Goal: Transaction & Acquisition: Subscribe to service/newsletter

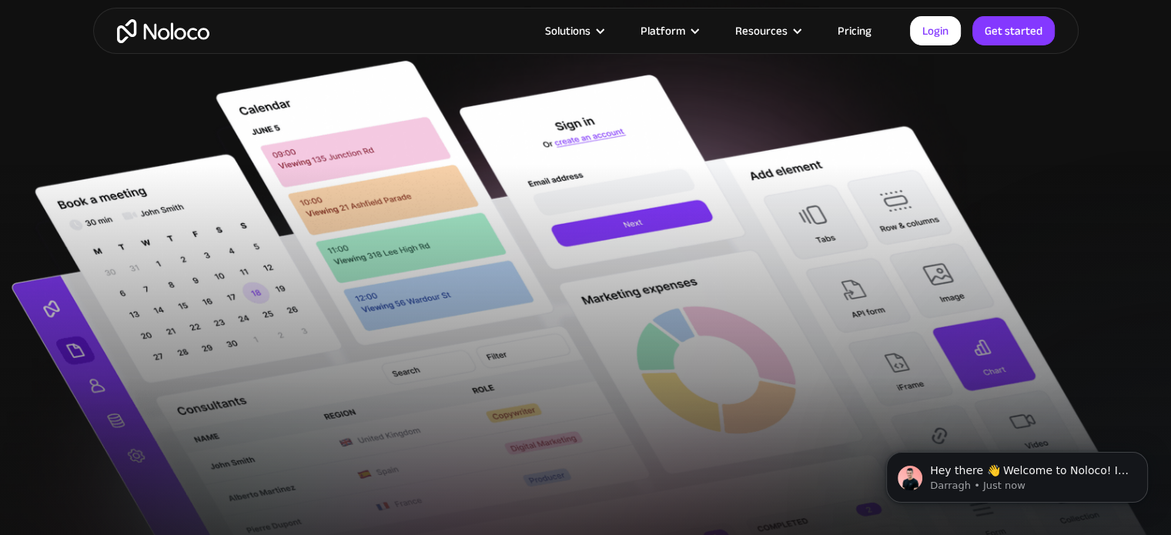
click at [539, 189] on div at bounding box center [585, 395] width 1171 height 463
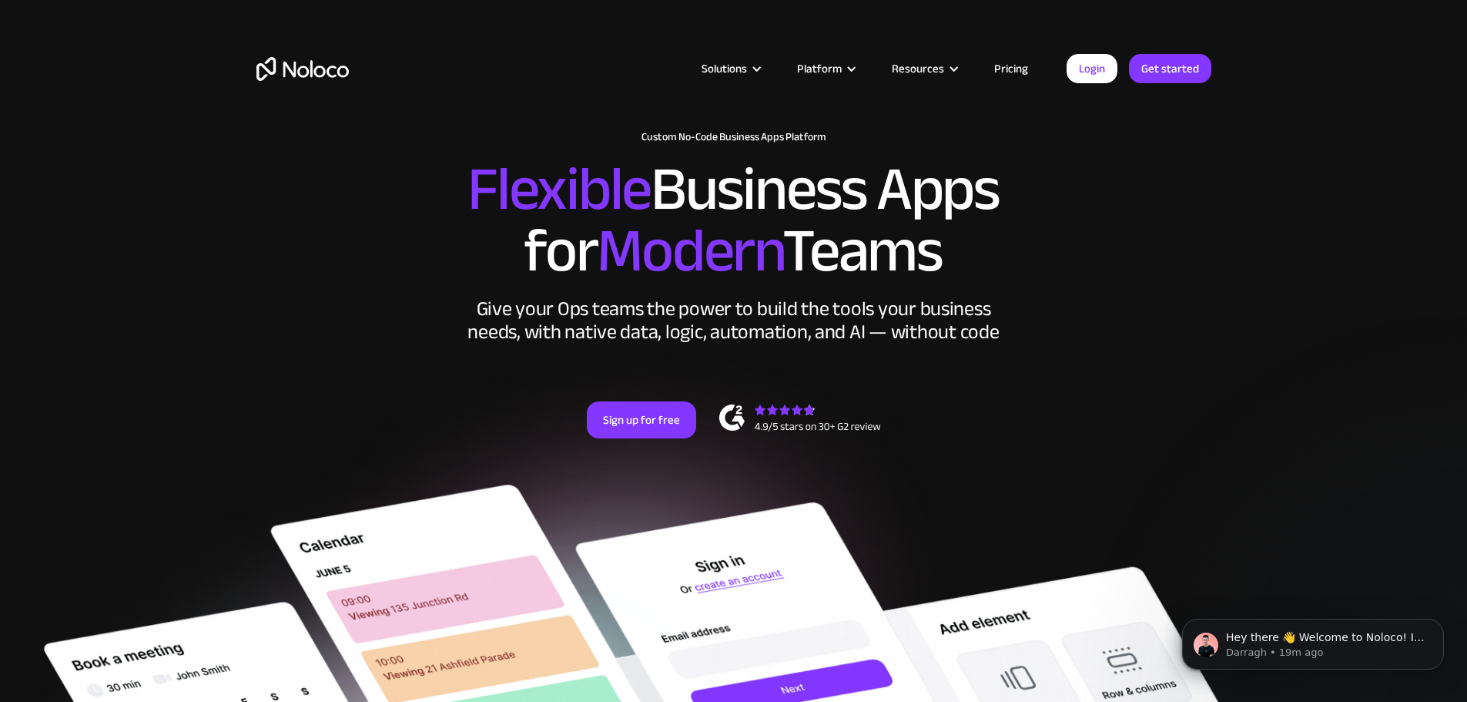
click at [1006, 68] on link "Pricing" at bounding box center [1011, 69] width 72 height 20
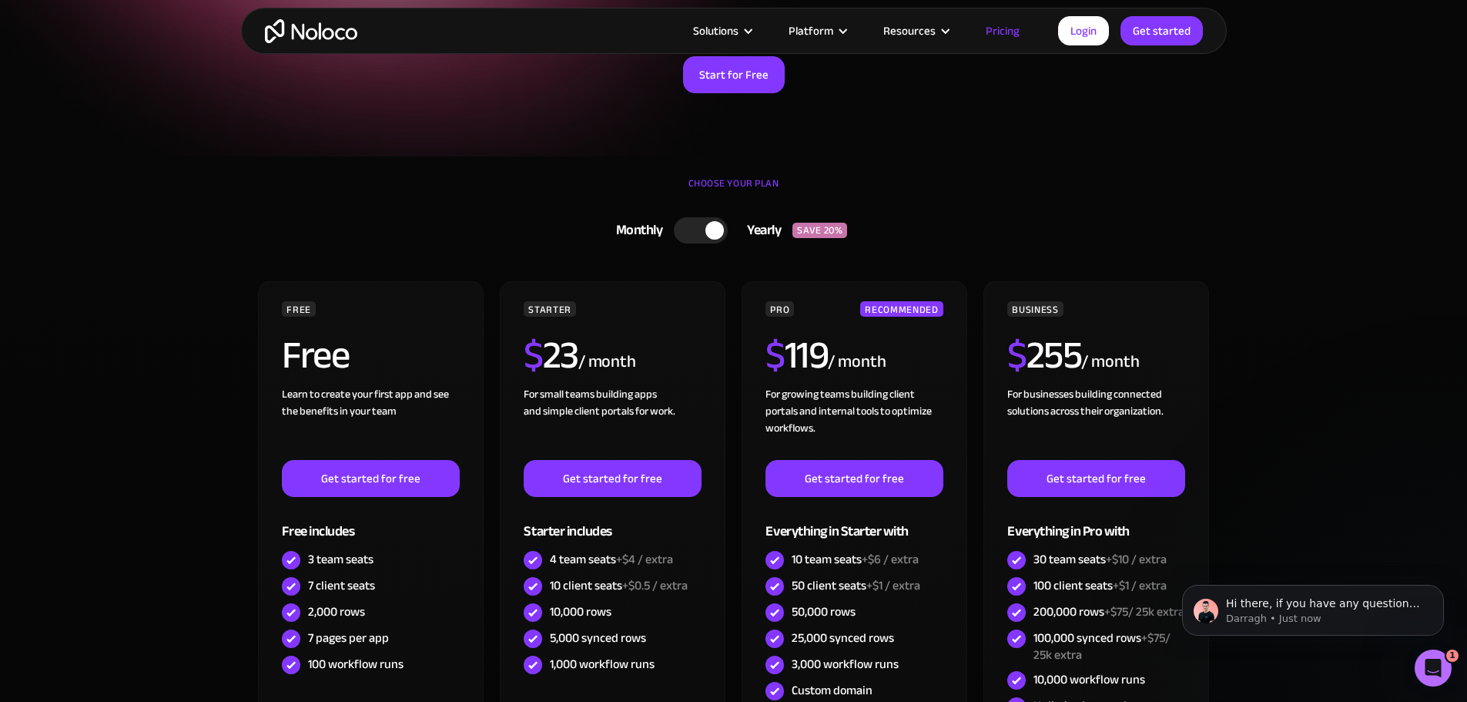
scroll to position [231, 0]
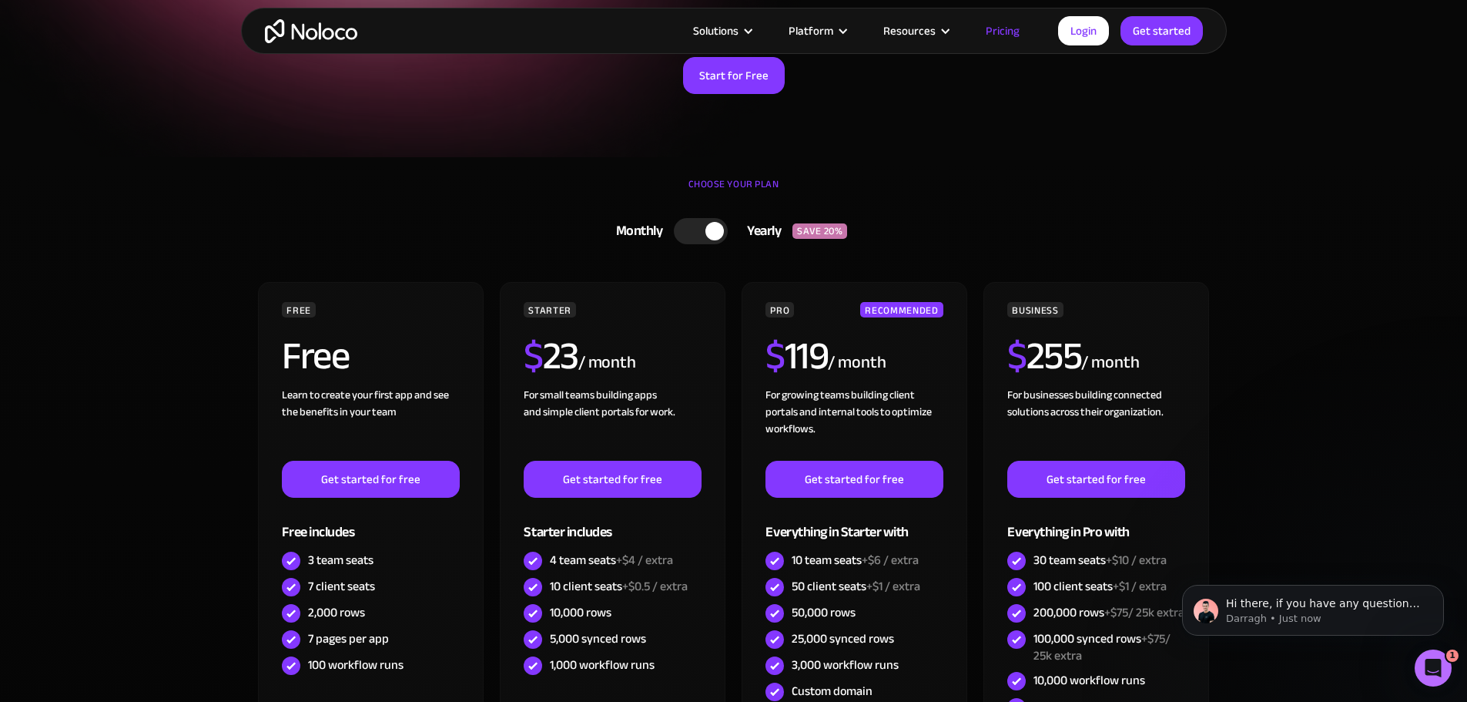
click at [702, 223] on div at bounding box center [701, 231] width 54 height 26
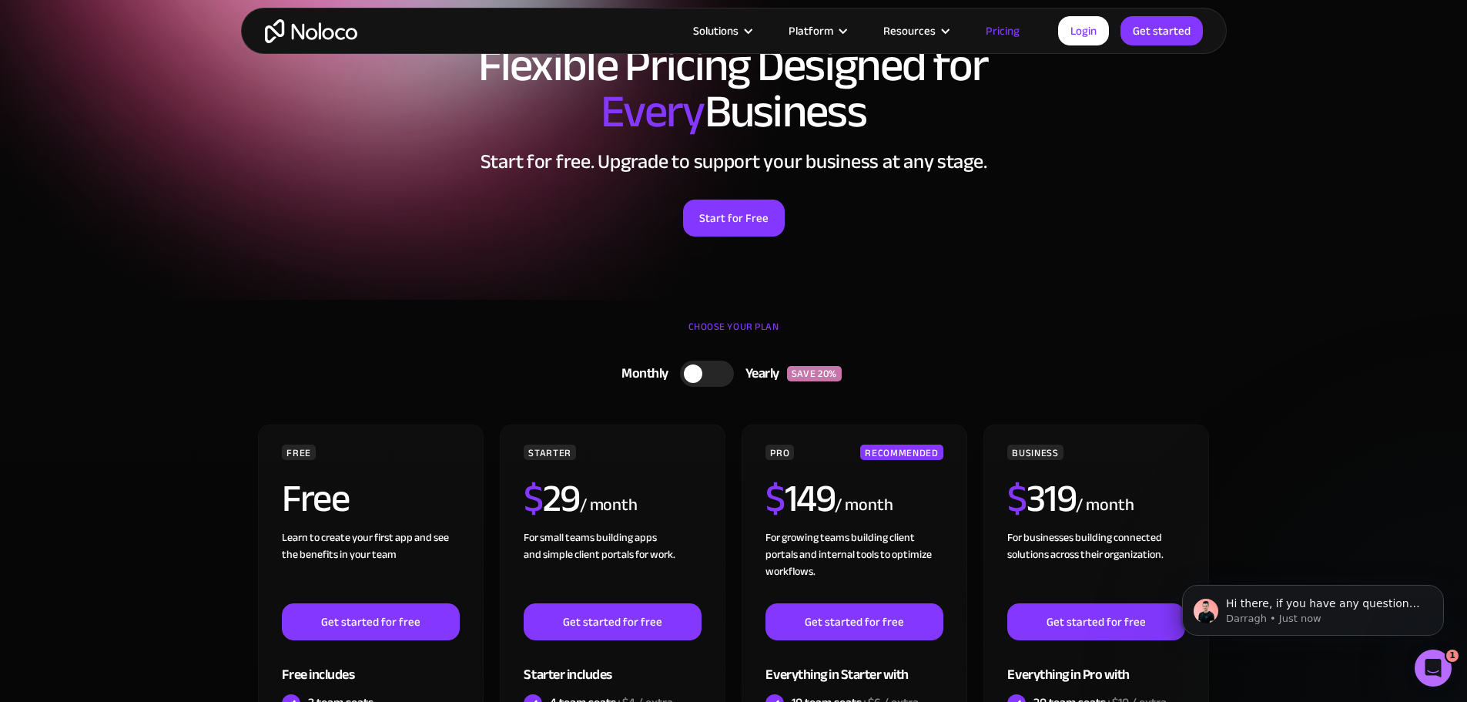
scroll to position [0, 0]
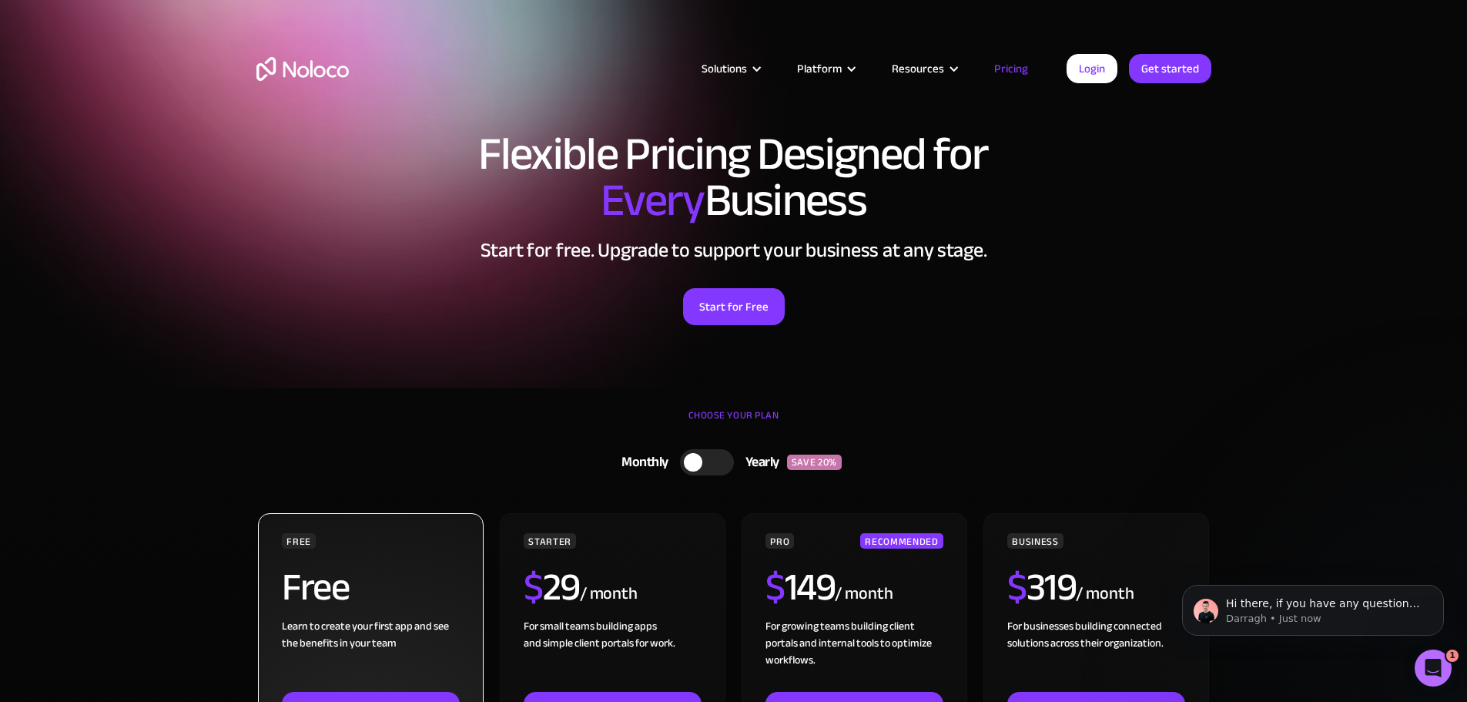
click at [384, 581] on div "Free" at bounding box center [370, 593] width 177 height 50
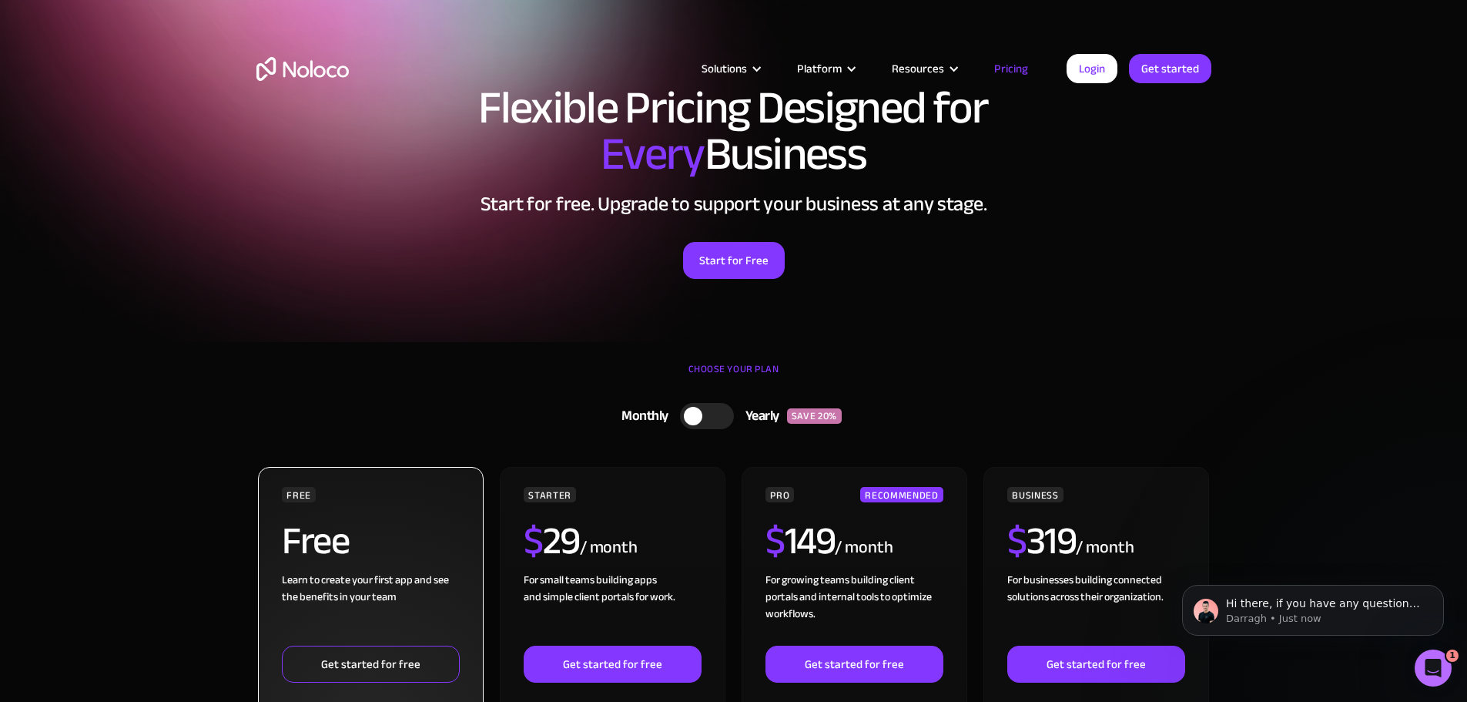
scroll to position [154, 0]
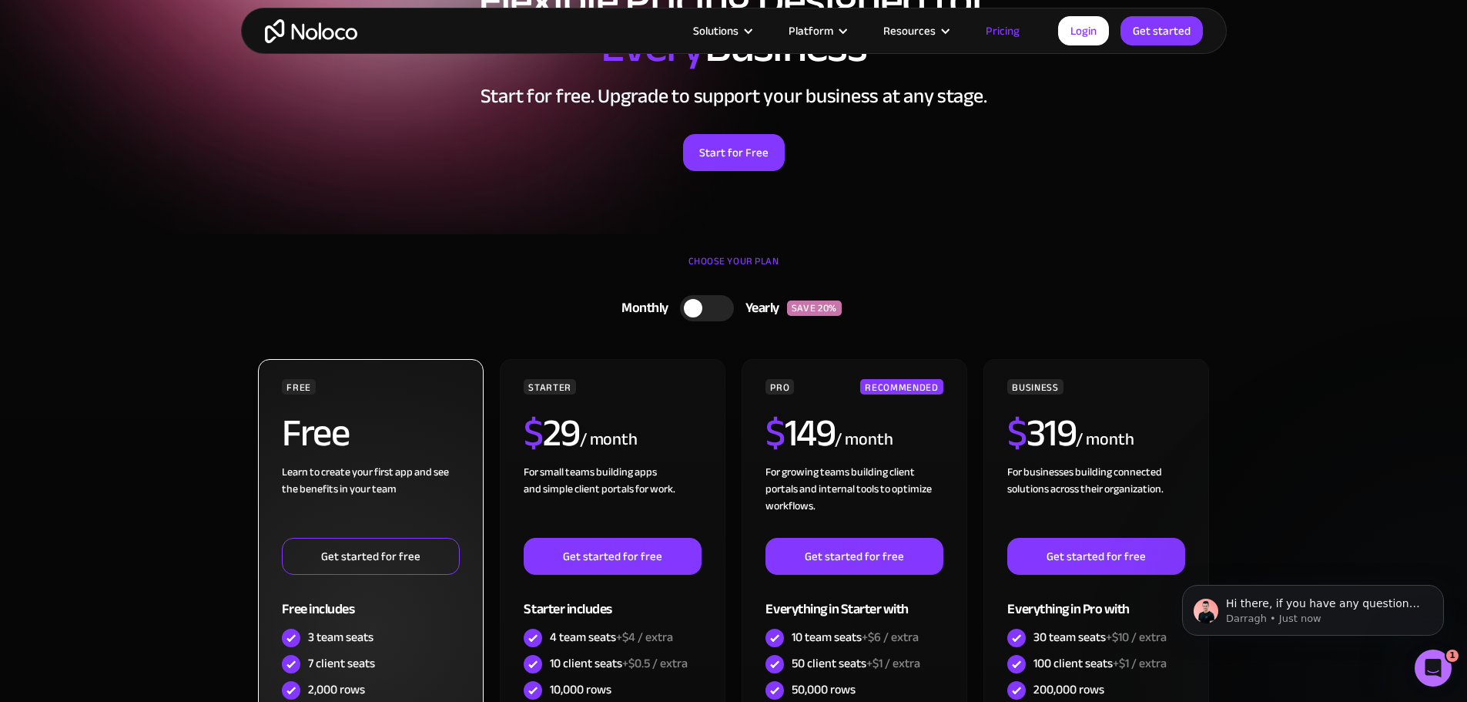
click at [384, 559] on link "Get started for free" at bounding box center [370, 556] width 177 height 37
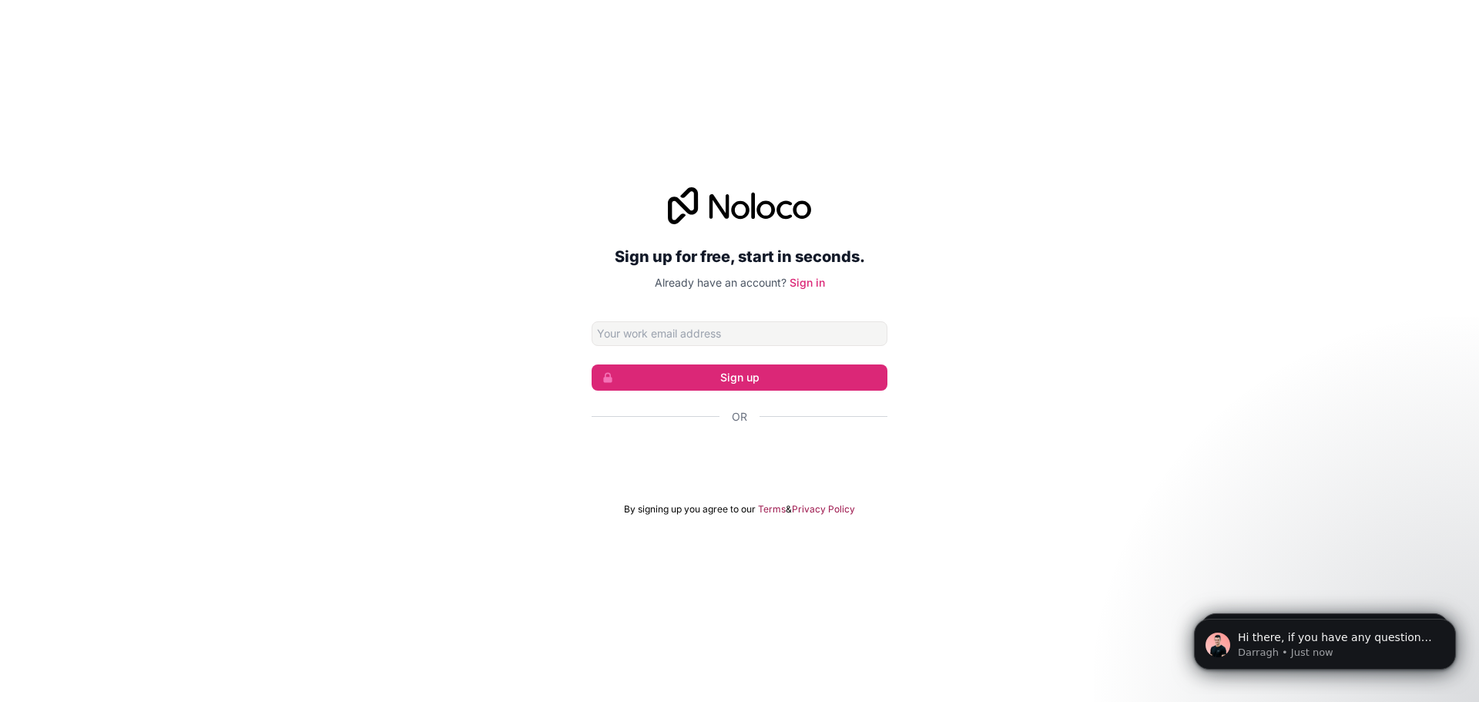
click at [745, 335] on input "Email address" at bounding box center [739, 333] width 296 height 25
type input "rbowden@testinc.co.uk"
click at [718, 374] on button "Sign up" at bounding box center [739, 377] width 296 height 26
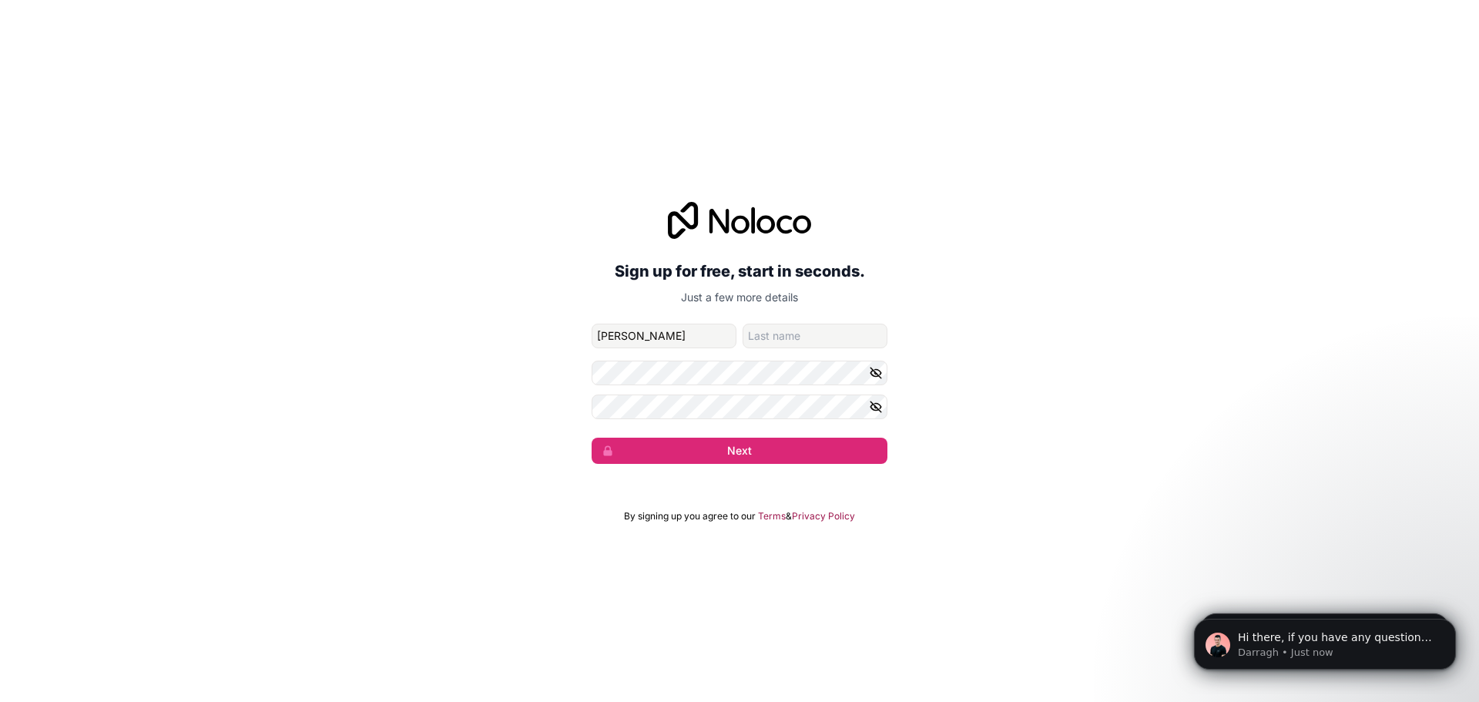
type input "Rhys"
type input "Bowden"
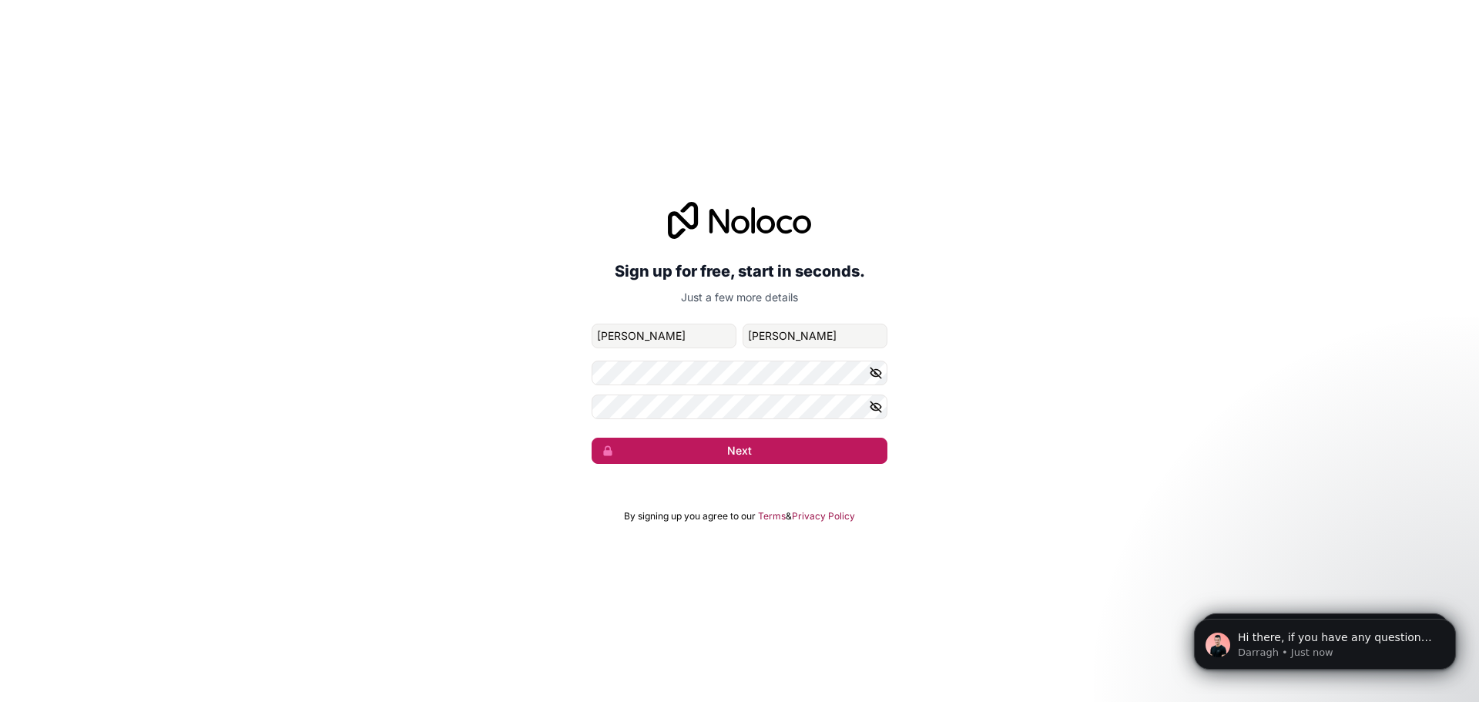
click at [797, 453] on button "Next" at bounding box center [739, 450] width 296 height 26
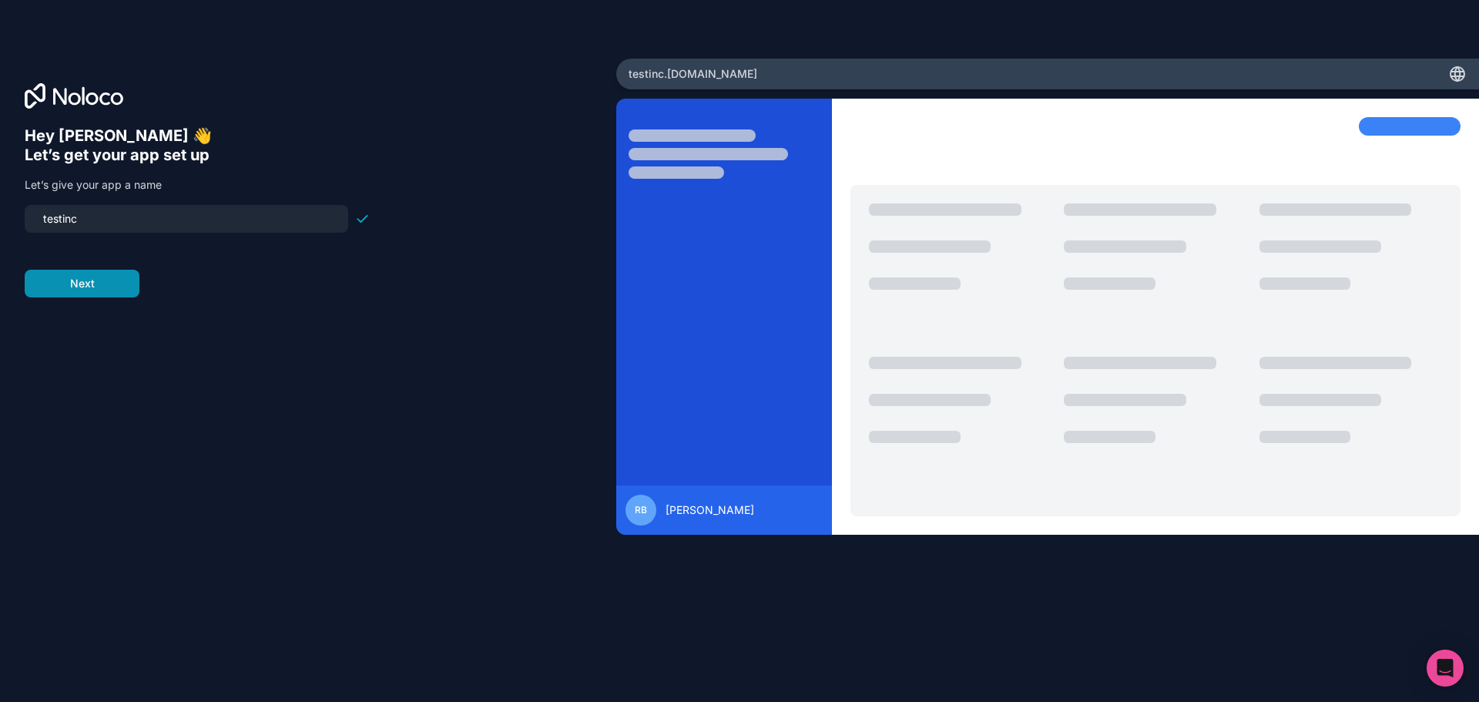
click at [110, 284] on button "Next" at bounding box center [82, 284] width 115 height 28
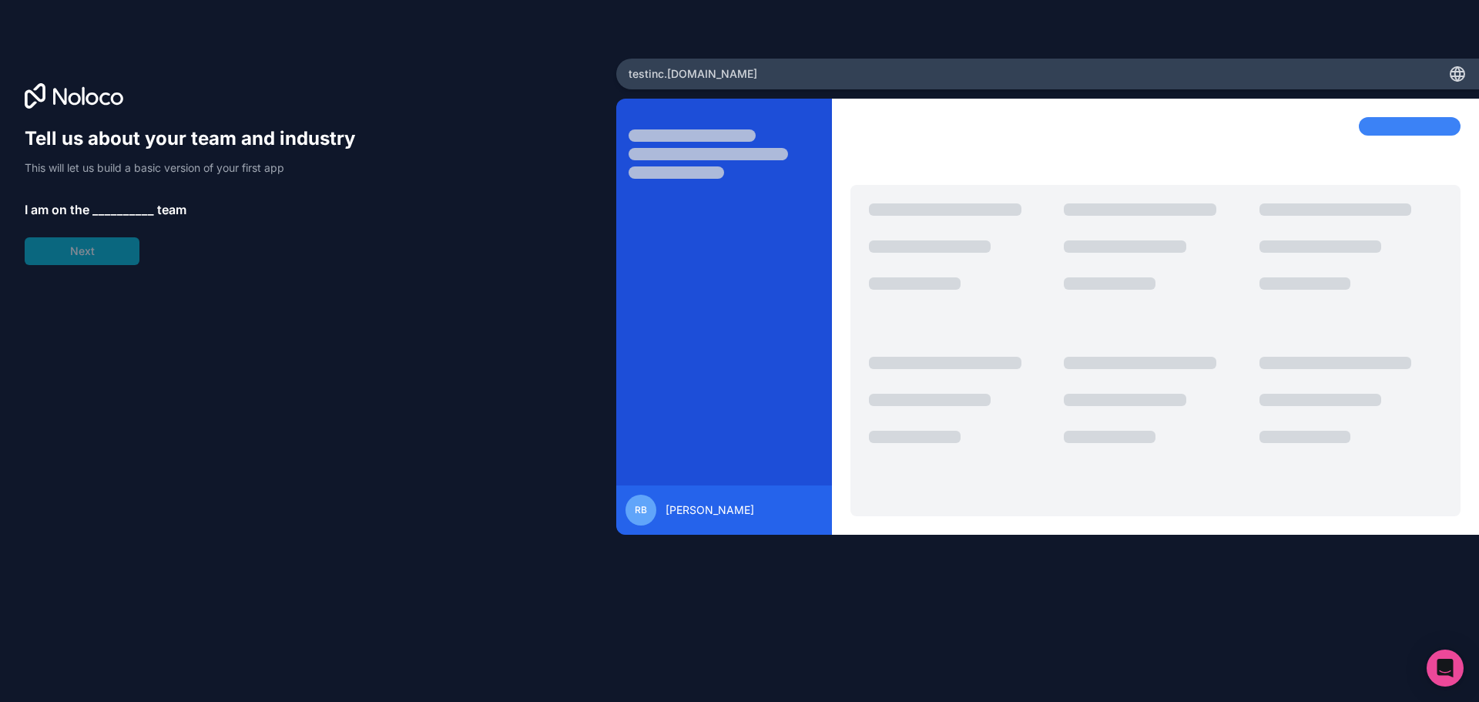
click at [120, 209] on span "__________" at bounding box center [123, 209] width 62 height 18
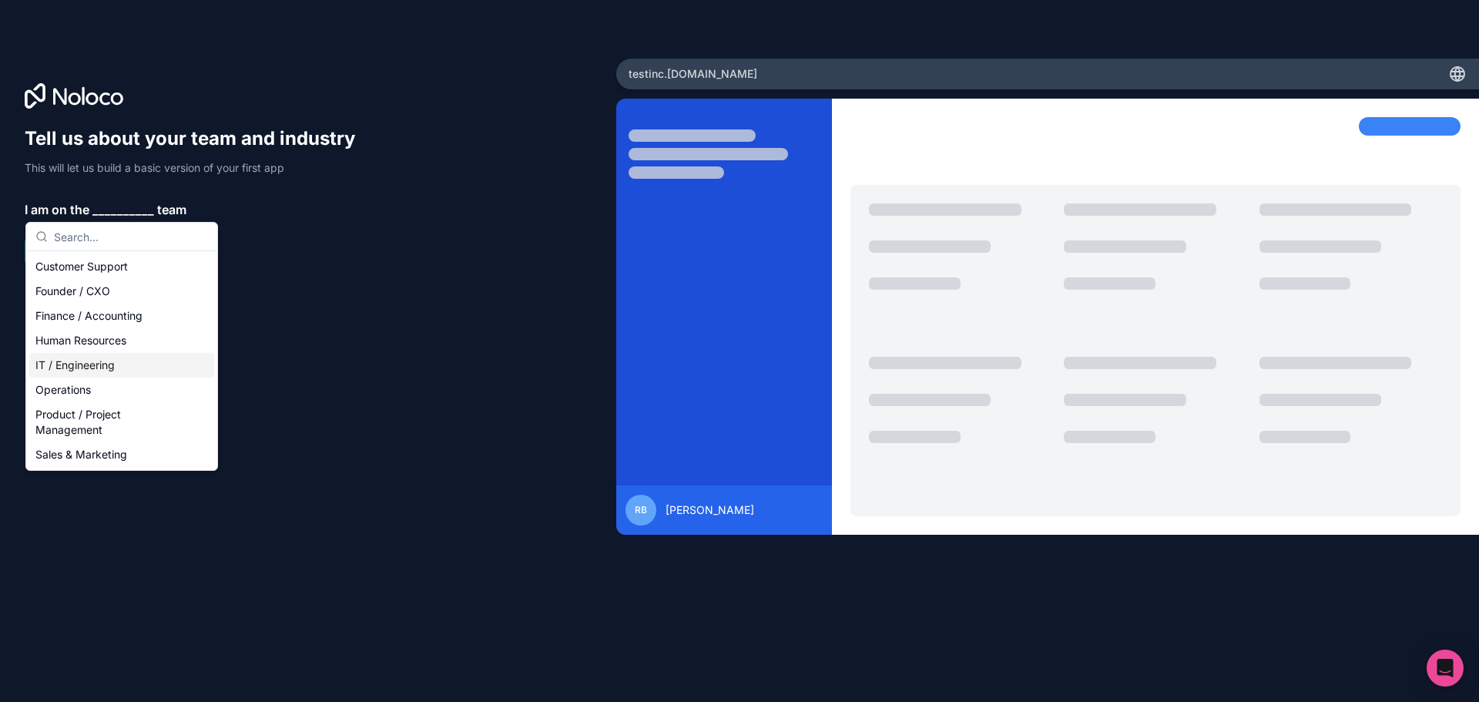
click at [123, 364] on div "IT / Engineering" at bounding box center [121, 365] width 185 height 25
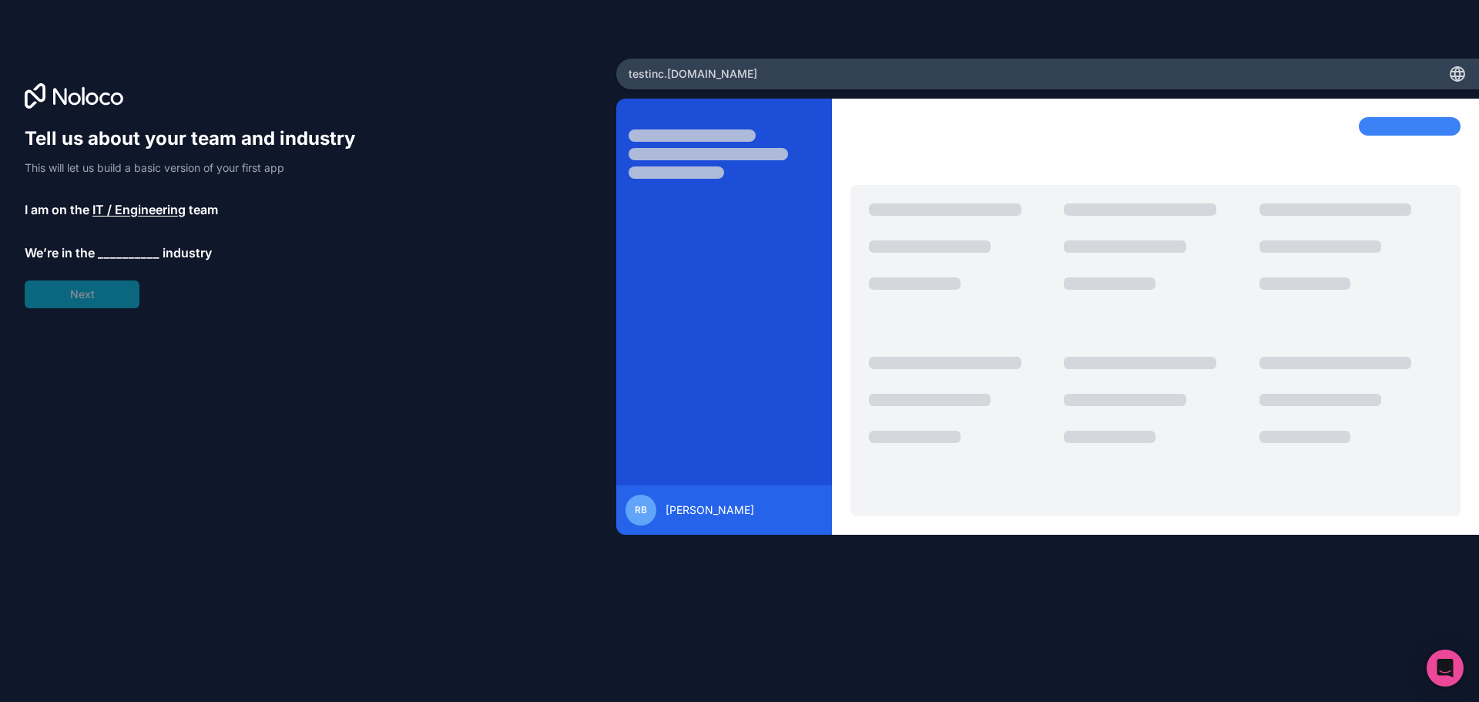
click at [134, 257] on span "__________" at bounding box center [129, 252] width 62 height 18
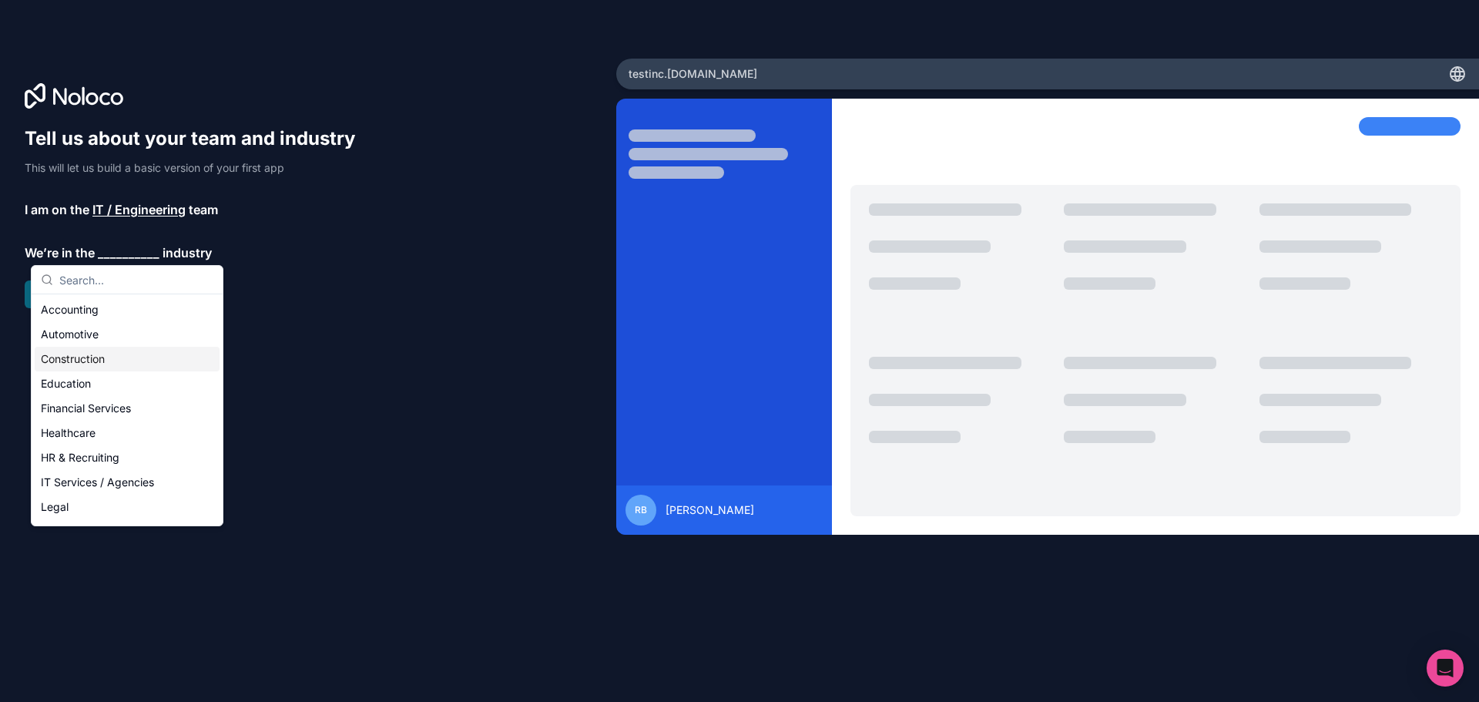
click at [126, 358] on div "Construction" at bounding box center [127, 359] width 185 height 25
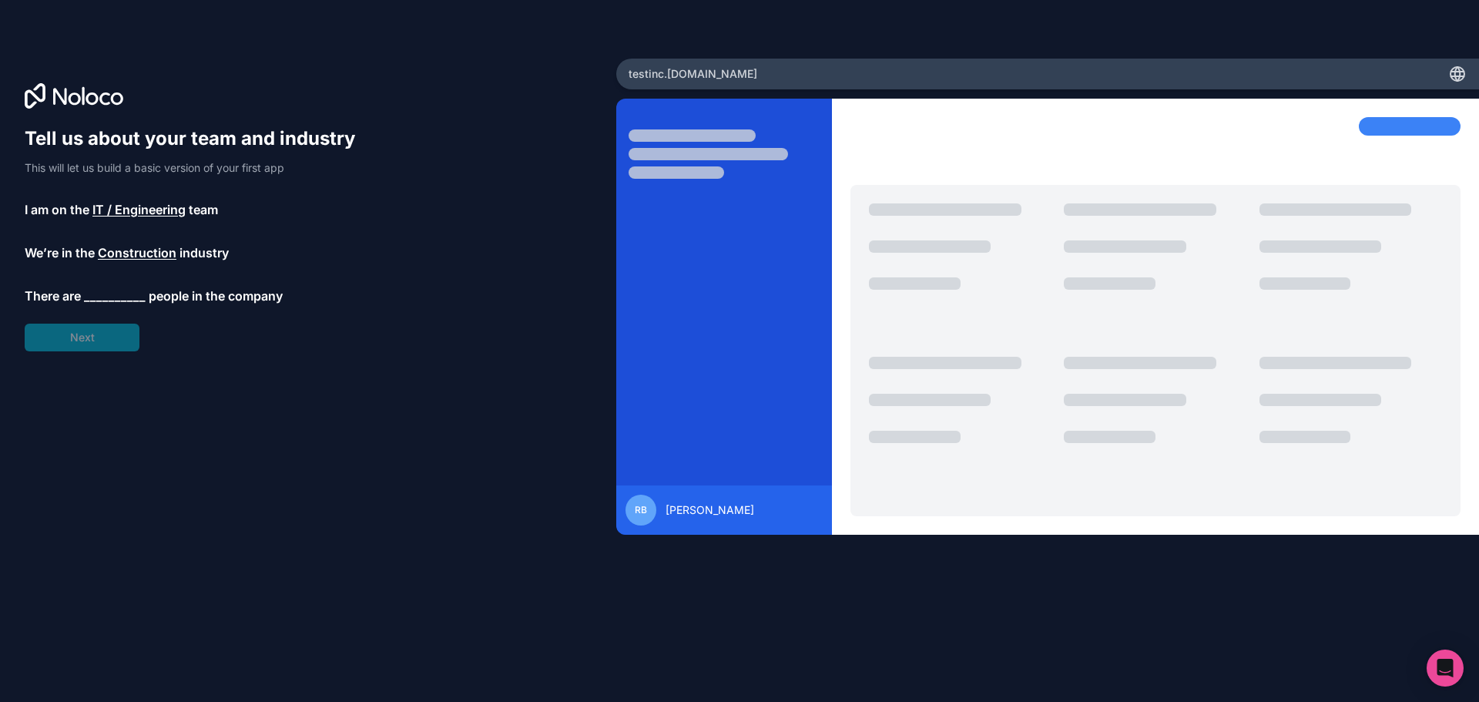
click at [121, 291] on span "__________" at bounding box center [115, 295] width 62 height 18
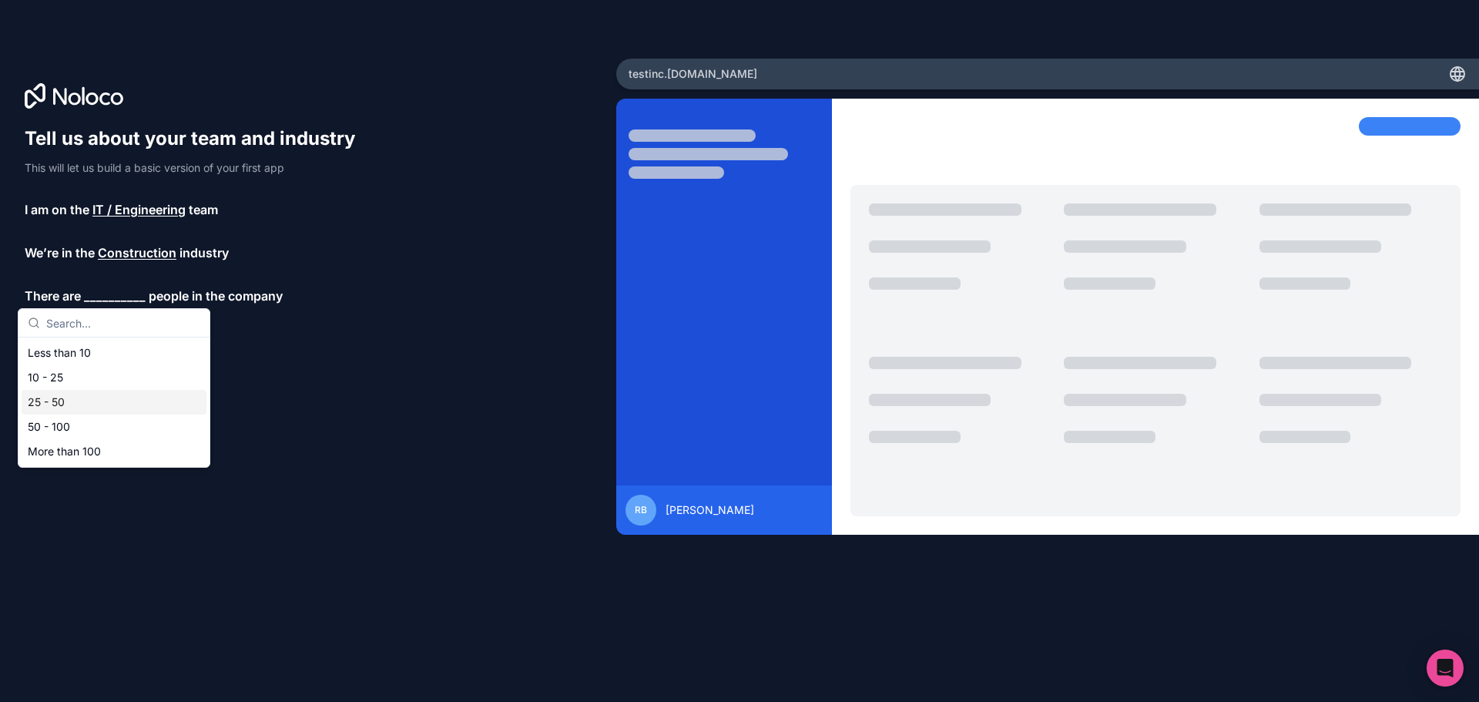
click at [75, 403] on div "25 - 50" at bounding box center [114, 402] width 185 height 25
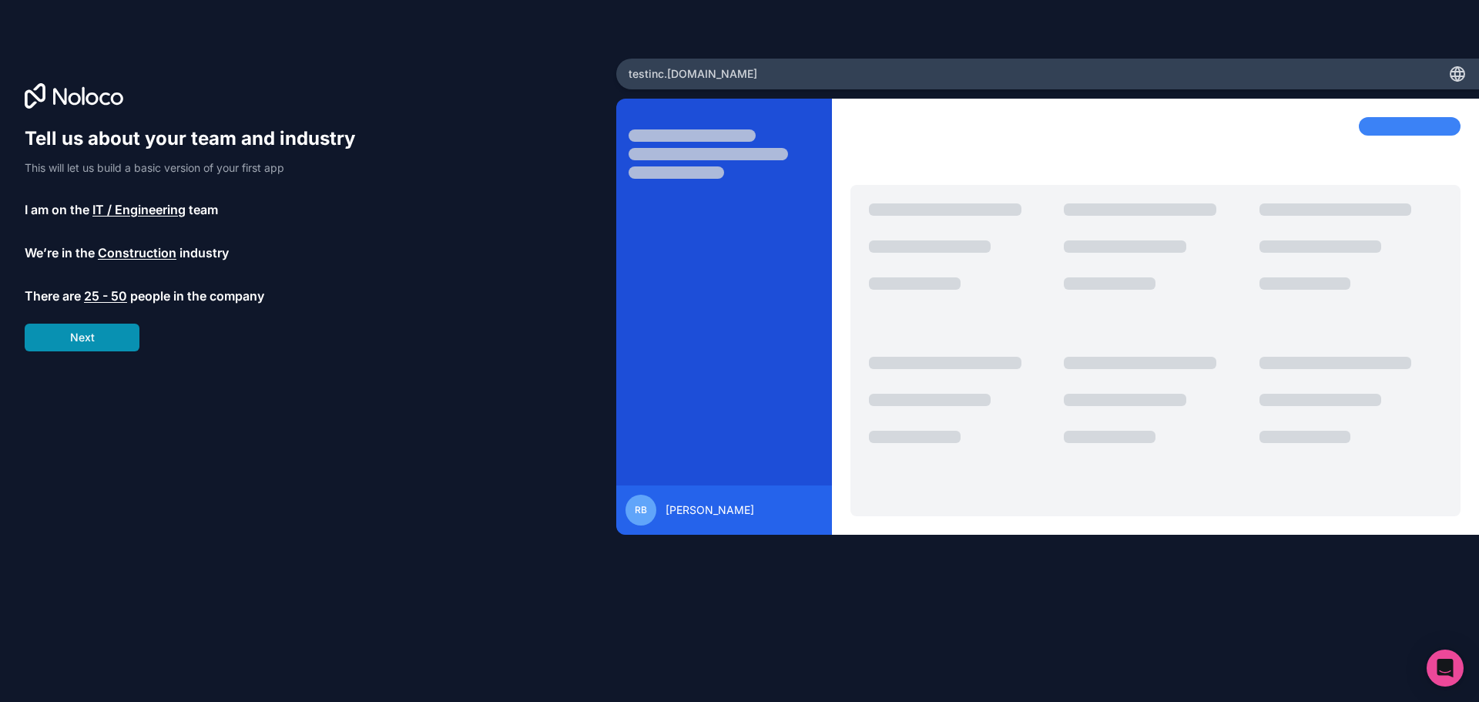
click at [97, 332] on button "Next" at bounding box center [82, 337] width 115 height 28
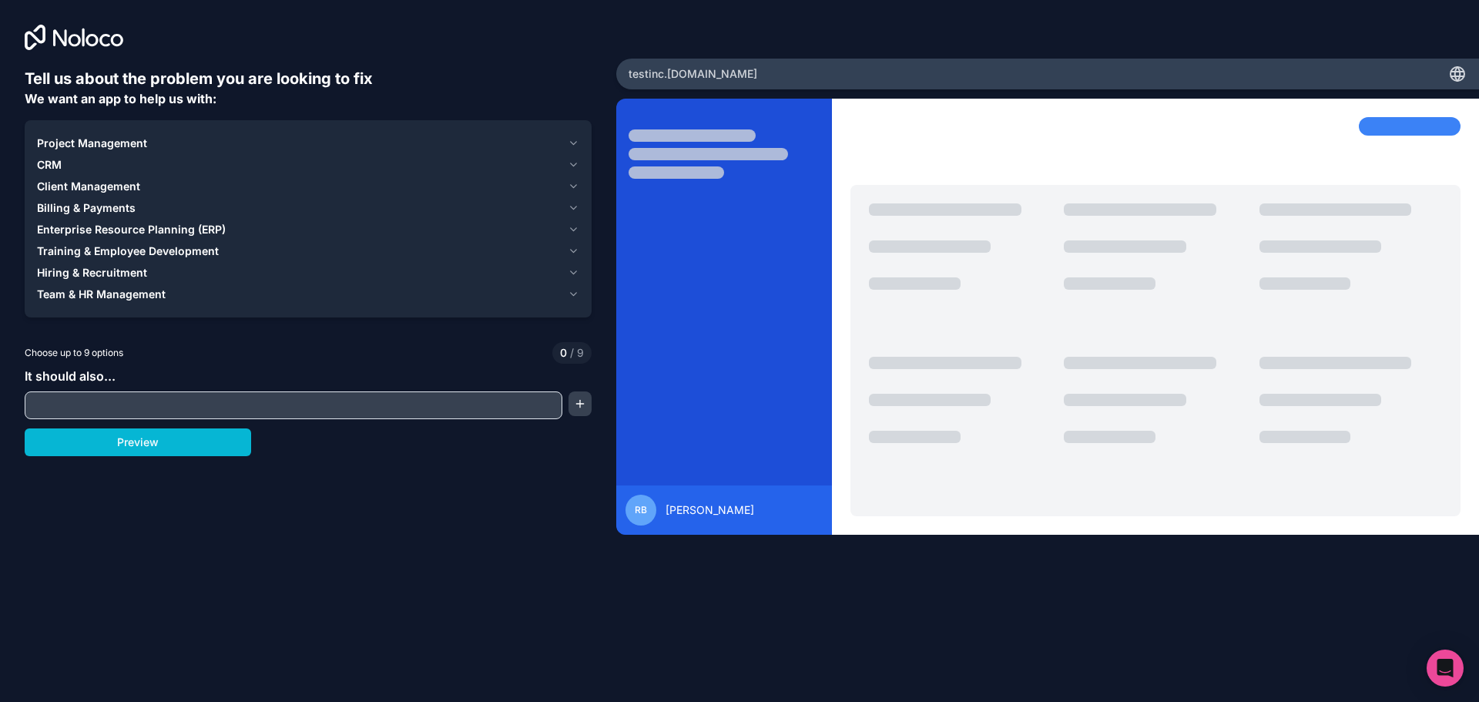
click at [347, 408] on input "text" at bounding box center [293, 405] width 530 height 22
click at [575, 403] on button "button" at bounding box center [579, 403] width 23 height 25
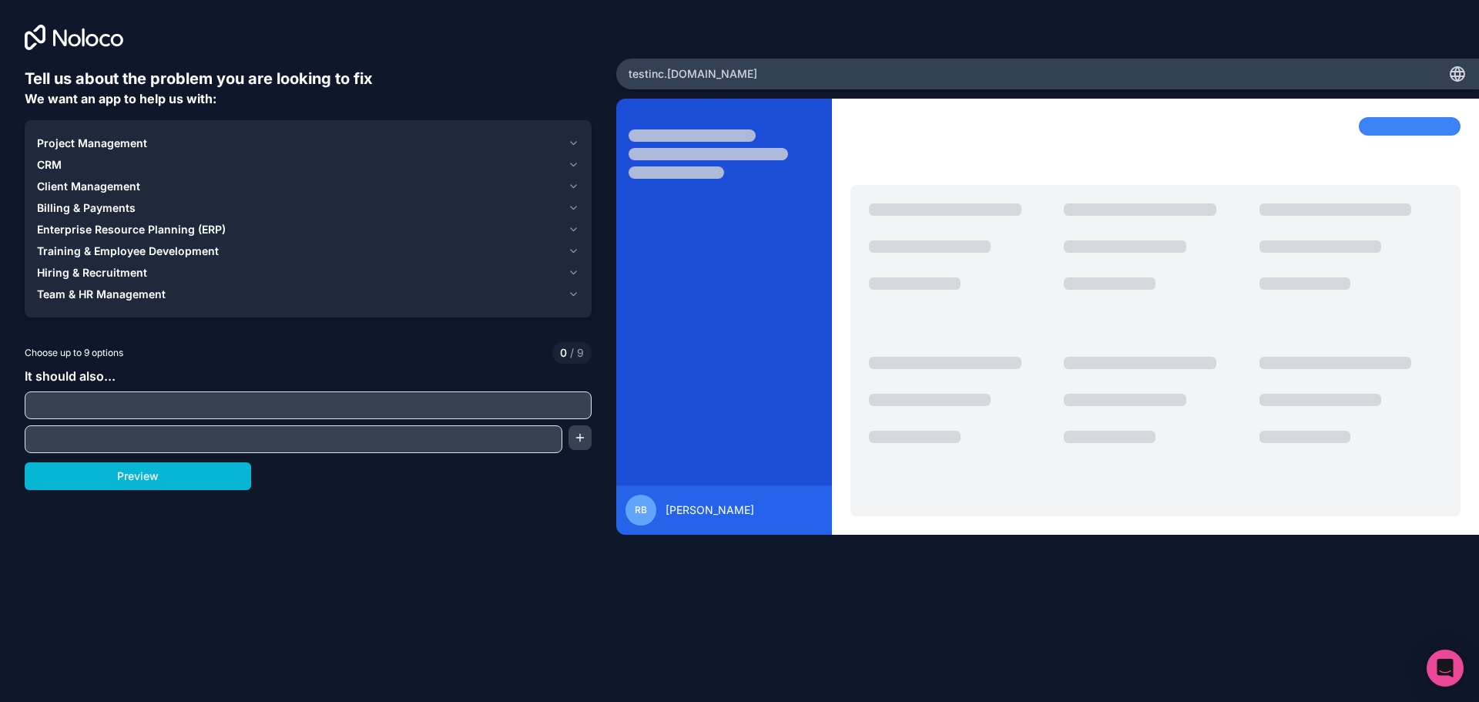
click at [459, 447] on input "text" at bounding box center [293, 439] width 530 height 22
click at [357, 410] on input "text" at bounding box center [307, 405] width 559 height 22
click at [450, 422] on div "It should also..." at bounding box center [308, 410] width 567 height 86
click at [440, 403] on input "text" at bounding box center [307, 405] width 559 height 22
type input "a"
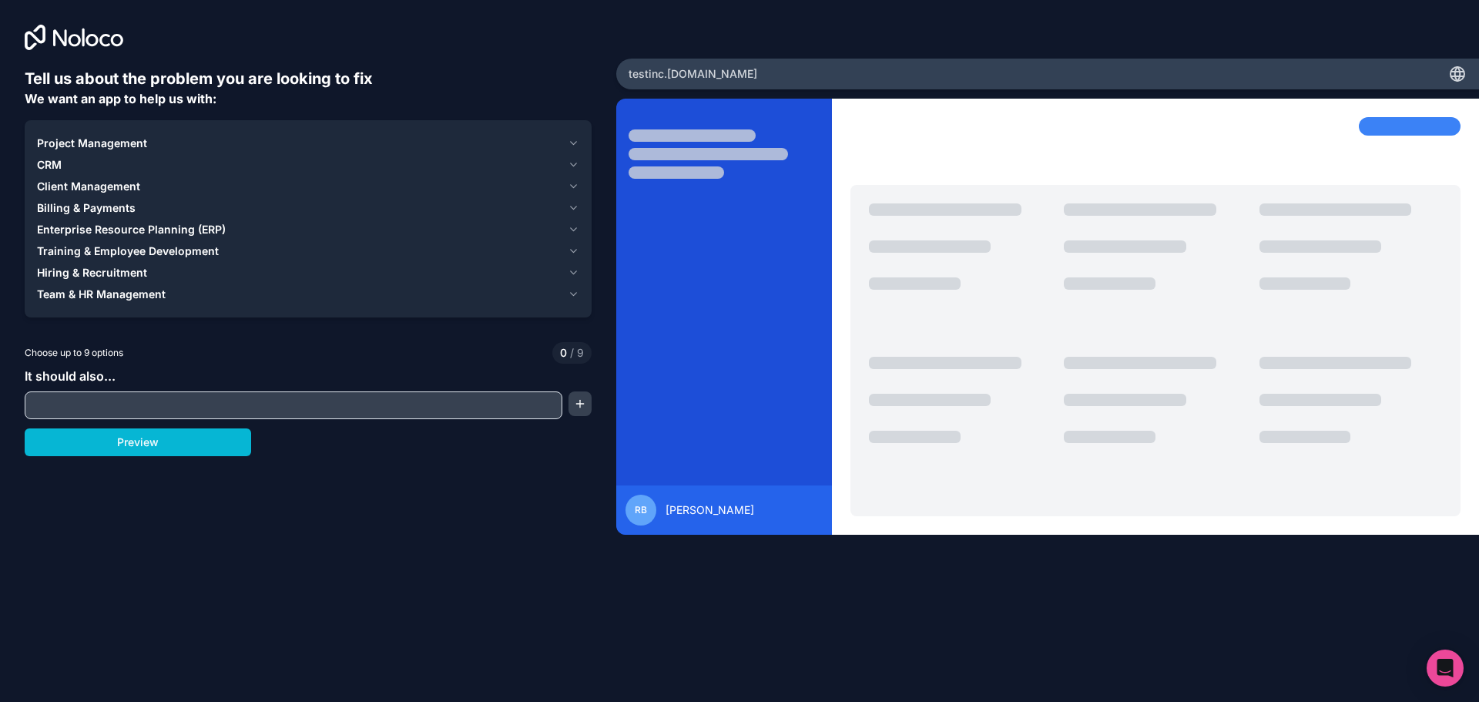
click at [572, 142] on icon "button" at bounding box center [574, 143] width 12 height 12
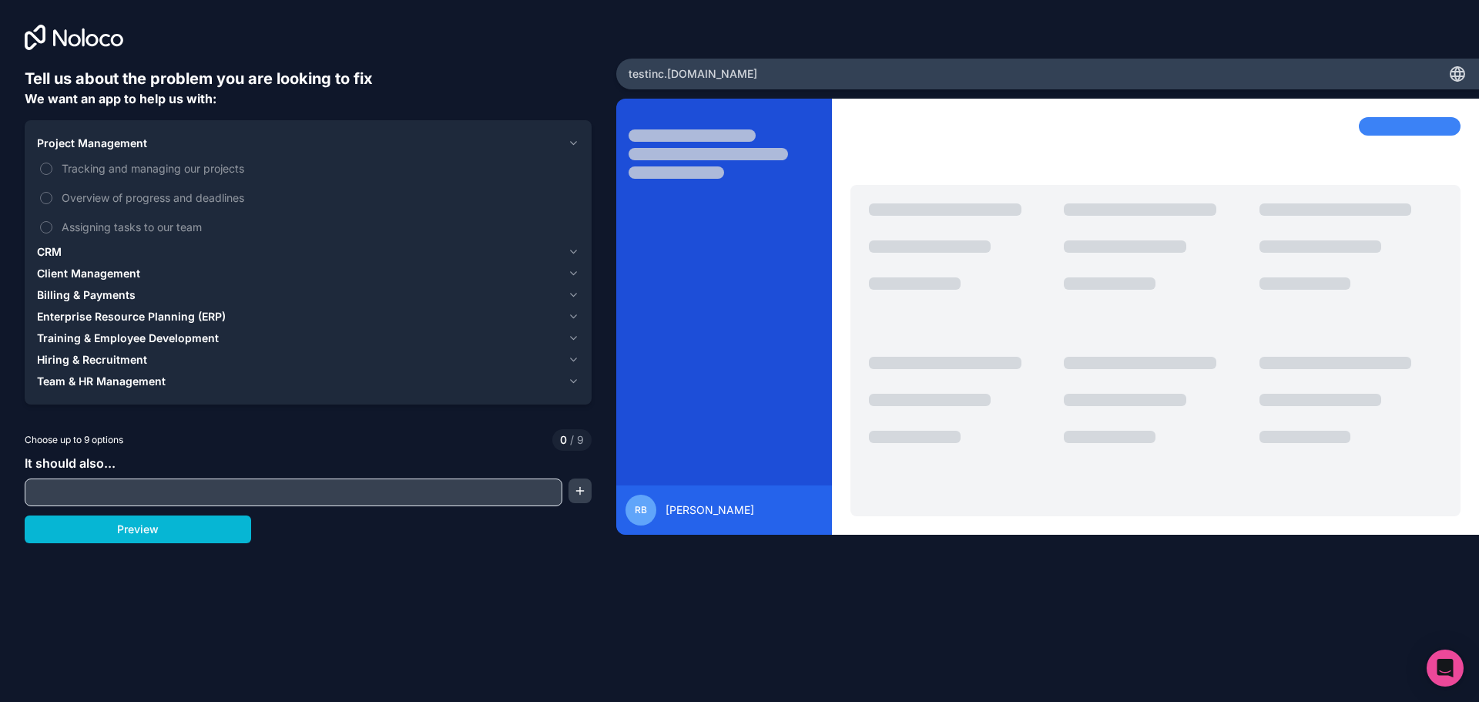
click at [136, 243] on button "CRM" at bounding box center [308, 252] width 542 height 22
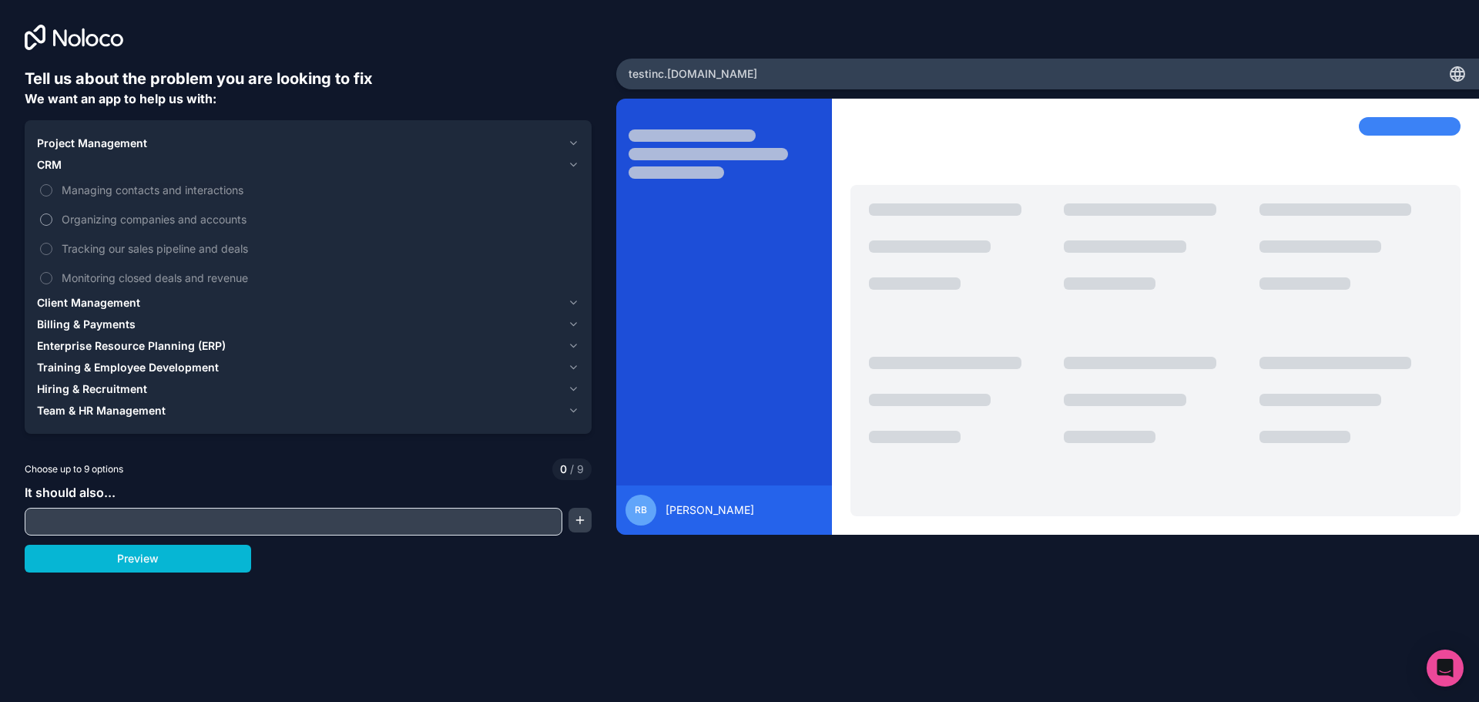
drag, startPoint x: 49, startPoint y: 216, endPoint x: 53, endPoint y: 207, distance: 9.6
click at [49, 214] on button "Organizing companies and accounts" at bounding box center [46, 219] width 12 height 12
click at [51, 186] on button "Managing contacts and interactions" at bounding box center [46, 190] width 12 height 12
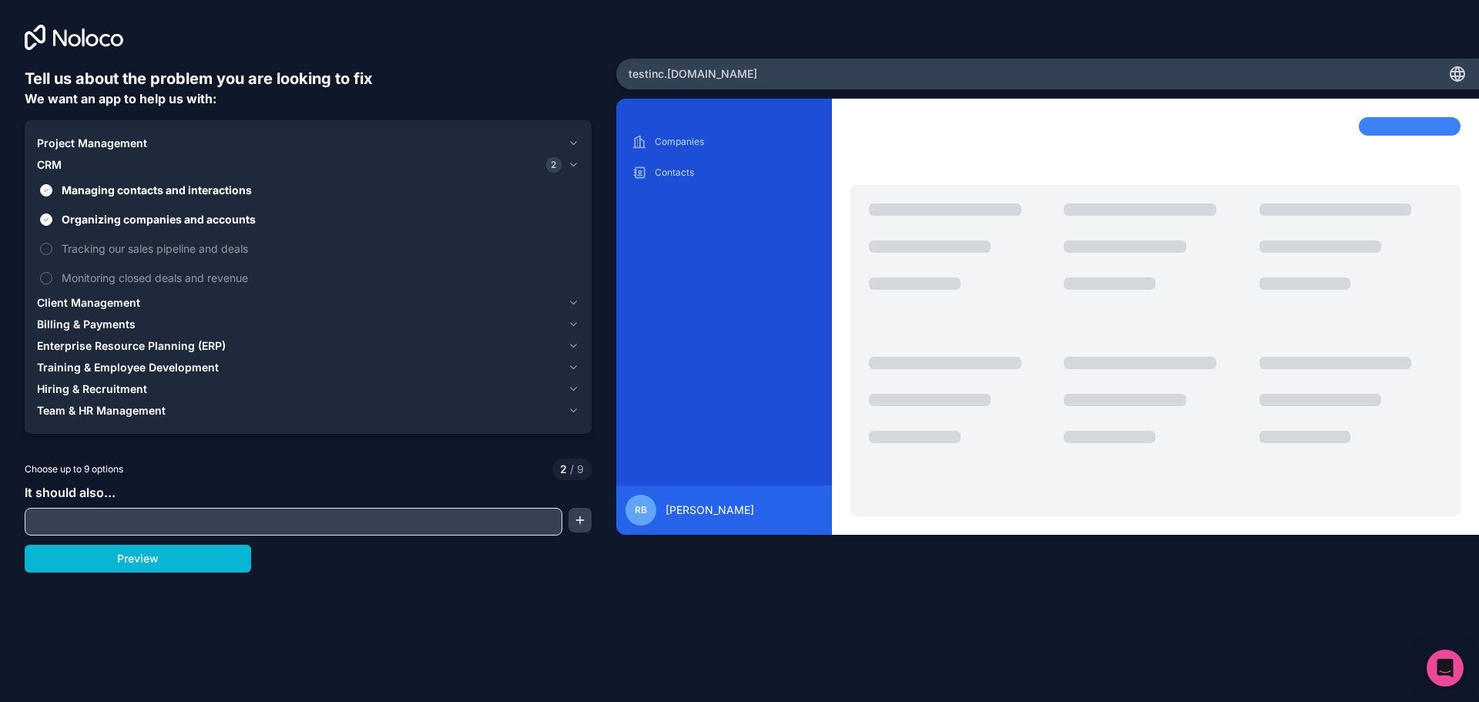
click at [161, 142] on div "Project Management" at bounding box center [299, 143] width 524 height 15
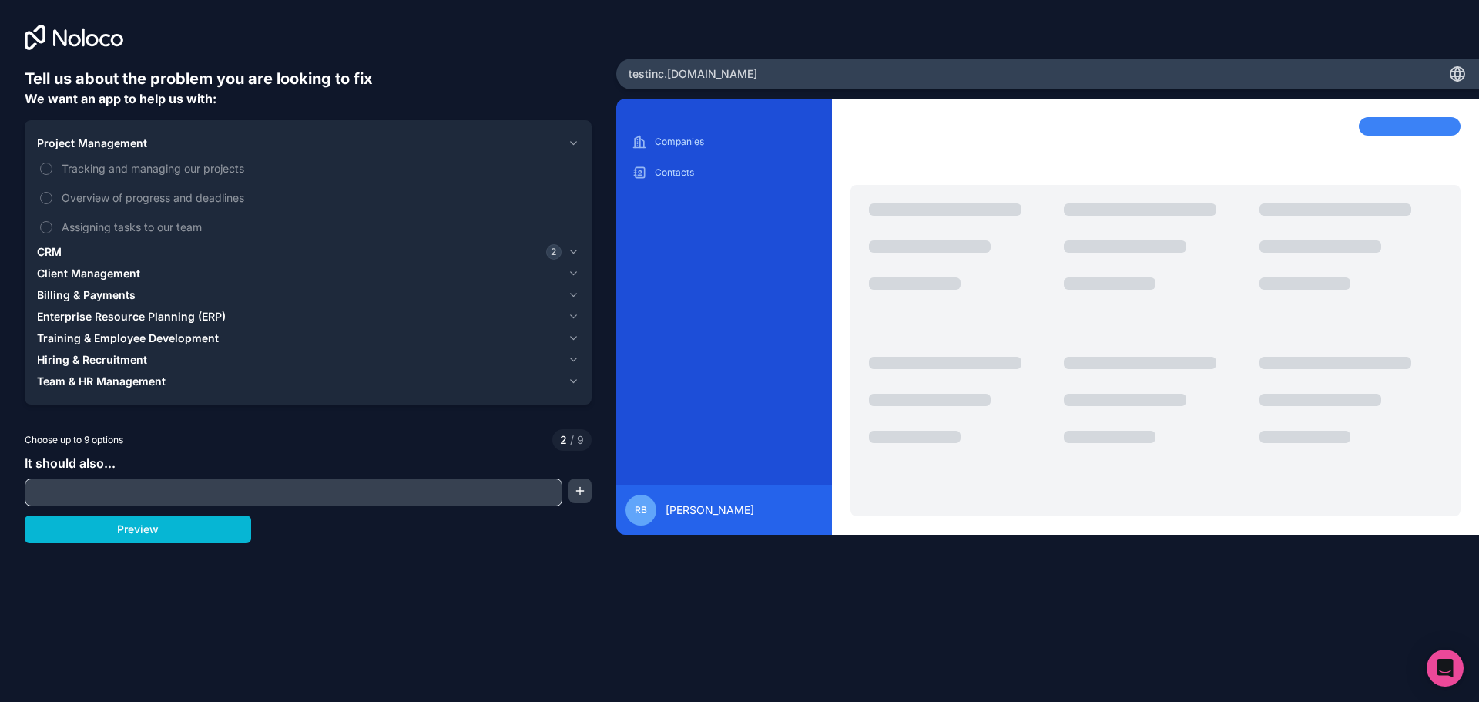
click at [163, 142] on div "Project Management" at bounding box center [299, 143] width 524 height 15
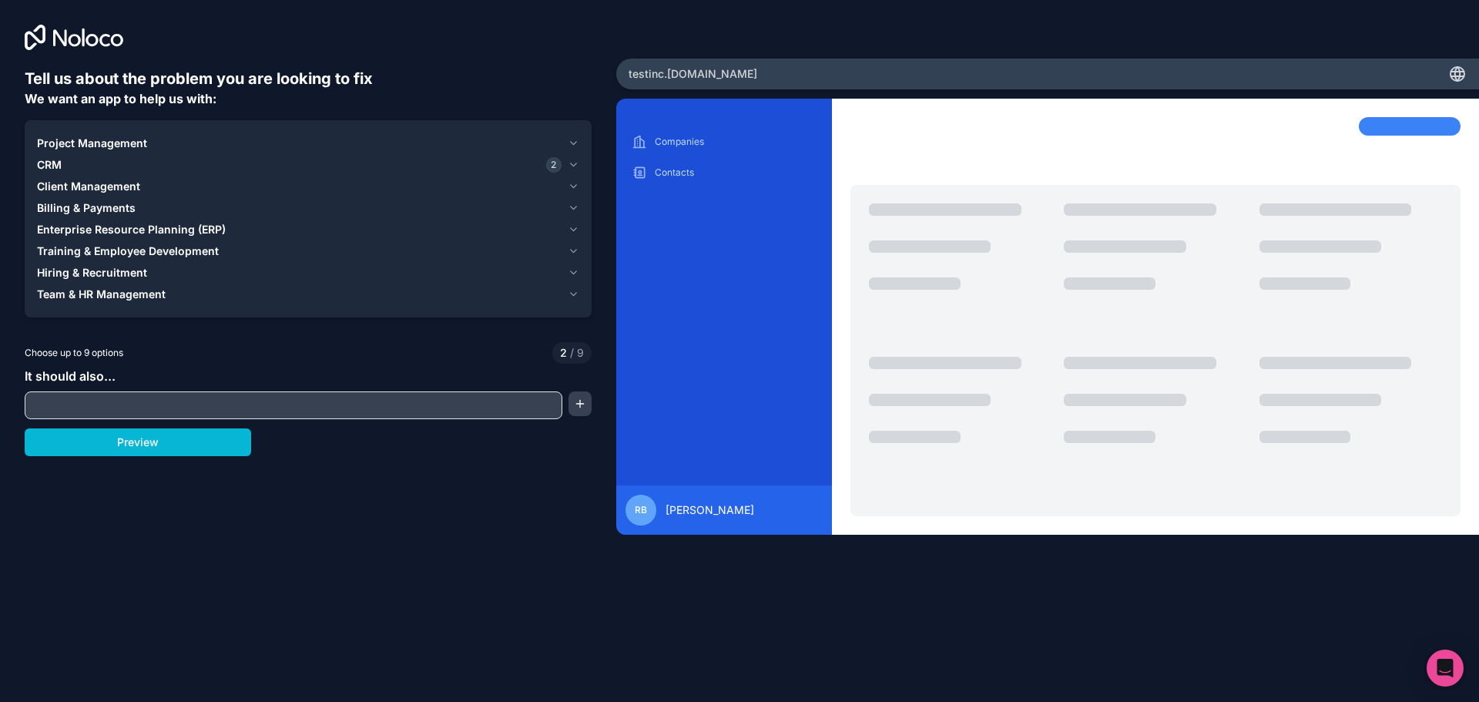
click at [142, 173] on button "CRM 2" at bounding box center [308, 165] width 542 height 22
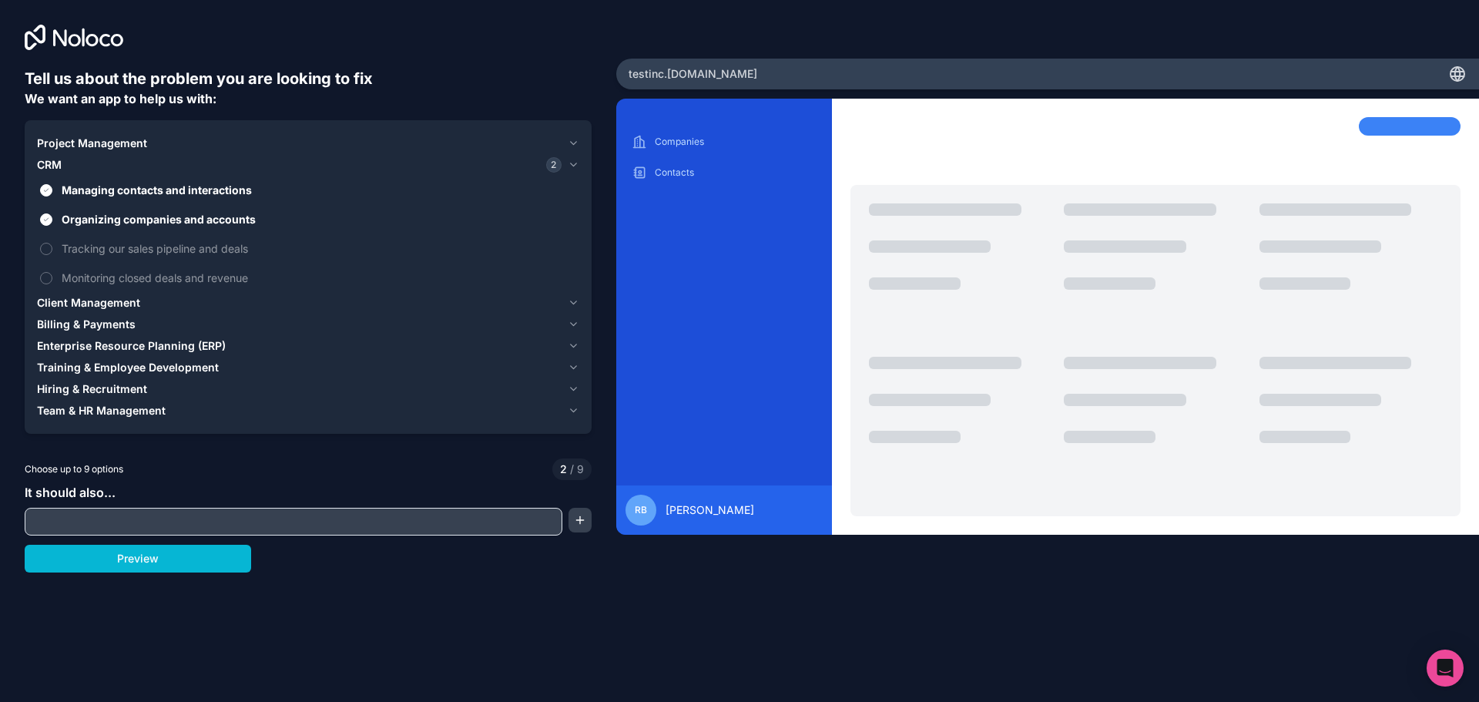
click at [170, 167] on div "CRM 2" at bounding box center [299, 164] width 524 height 15
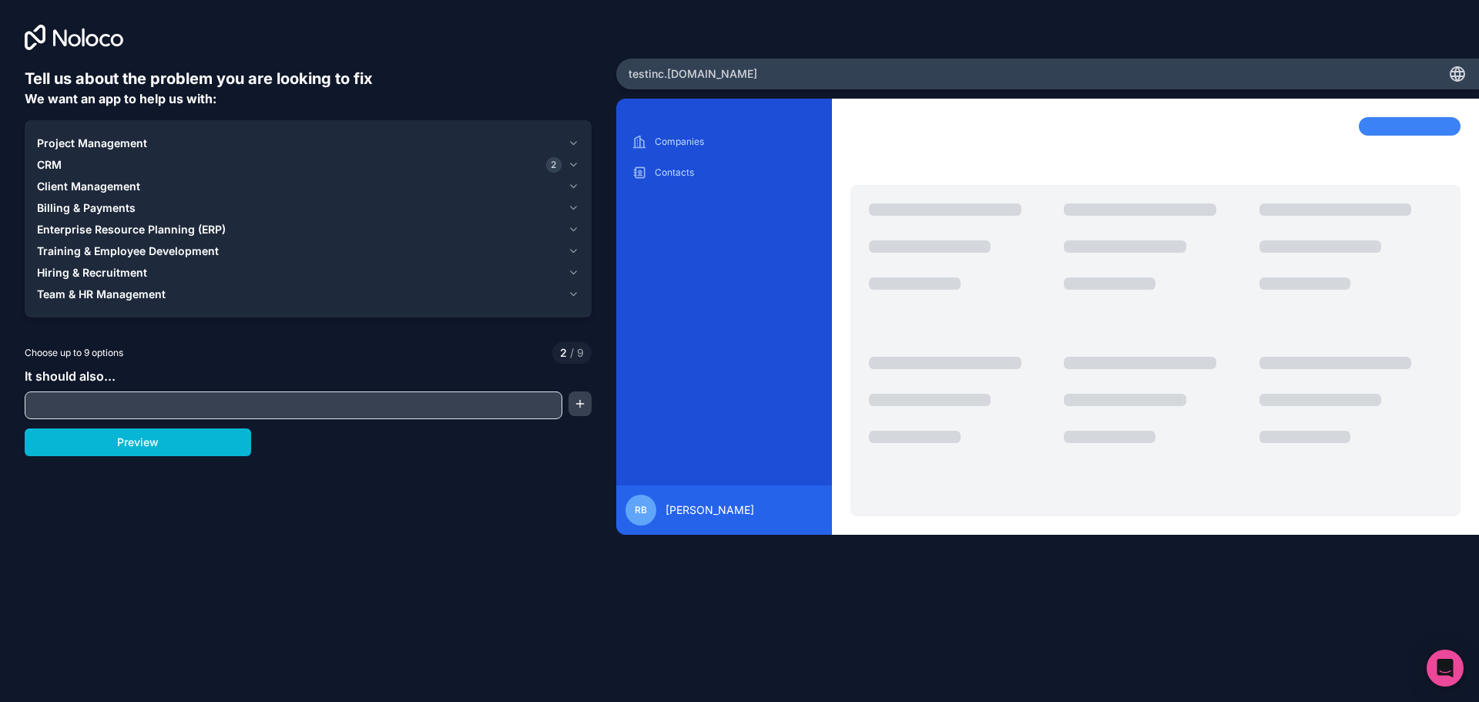
click at [141, 186] on div "Client Management" at bounding box center [299, 186] width 524 height 15
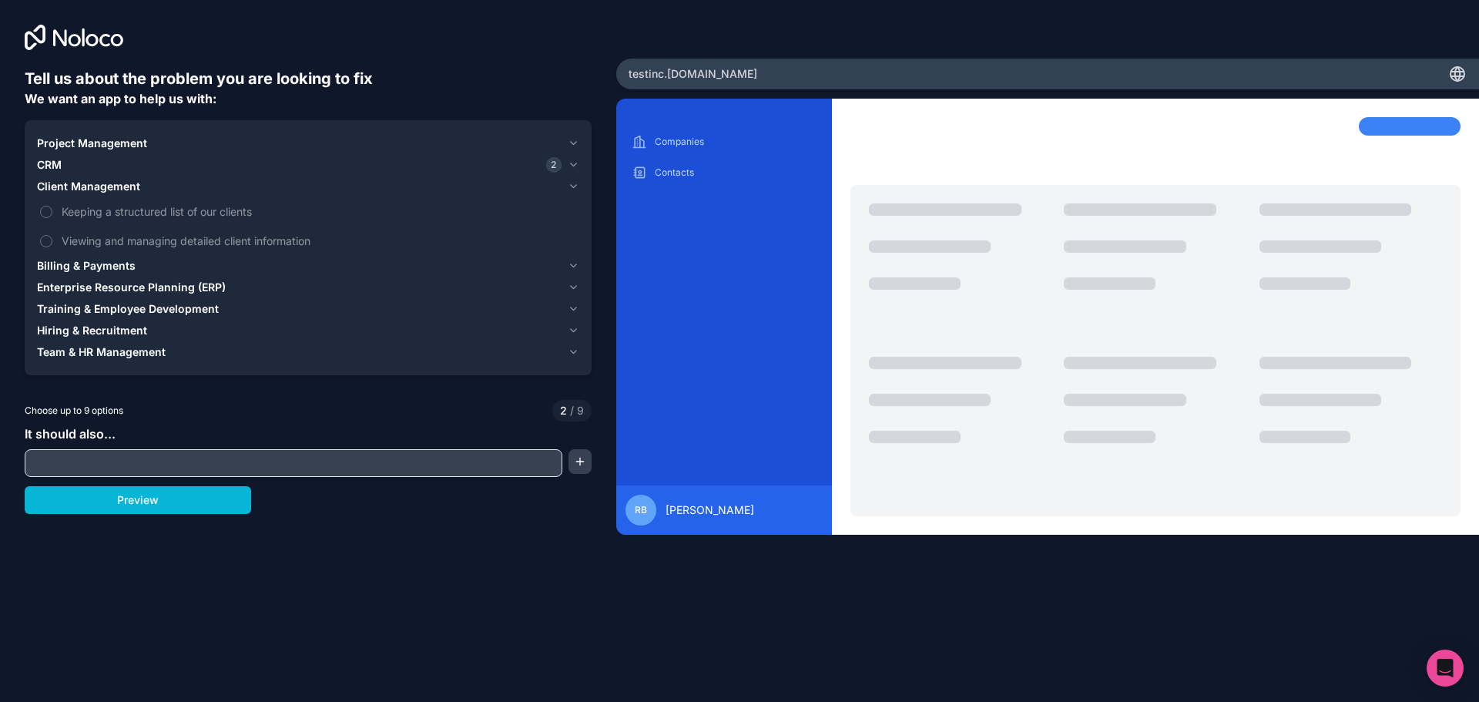
click at [129, 266] on span "Billing & Payments" at bounding box center [86, 265] width 99 height 15
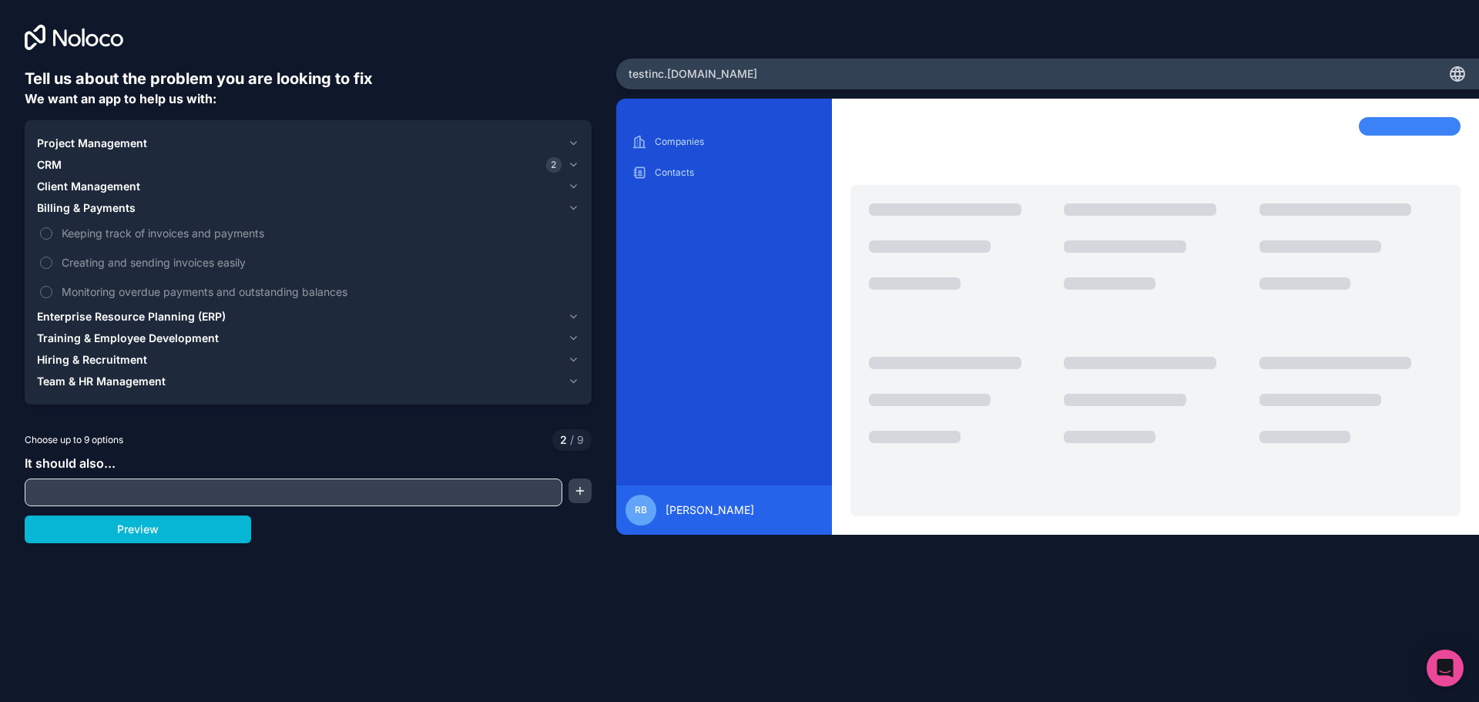
click at [128, 209] on span "Billing & Payments" at bounding box center [86, 207] width 99 height 15
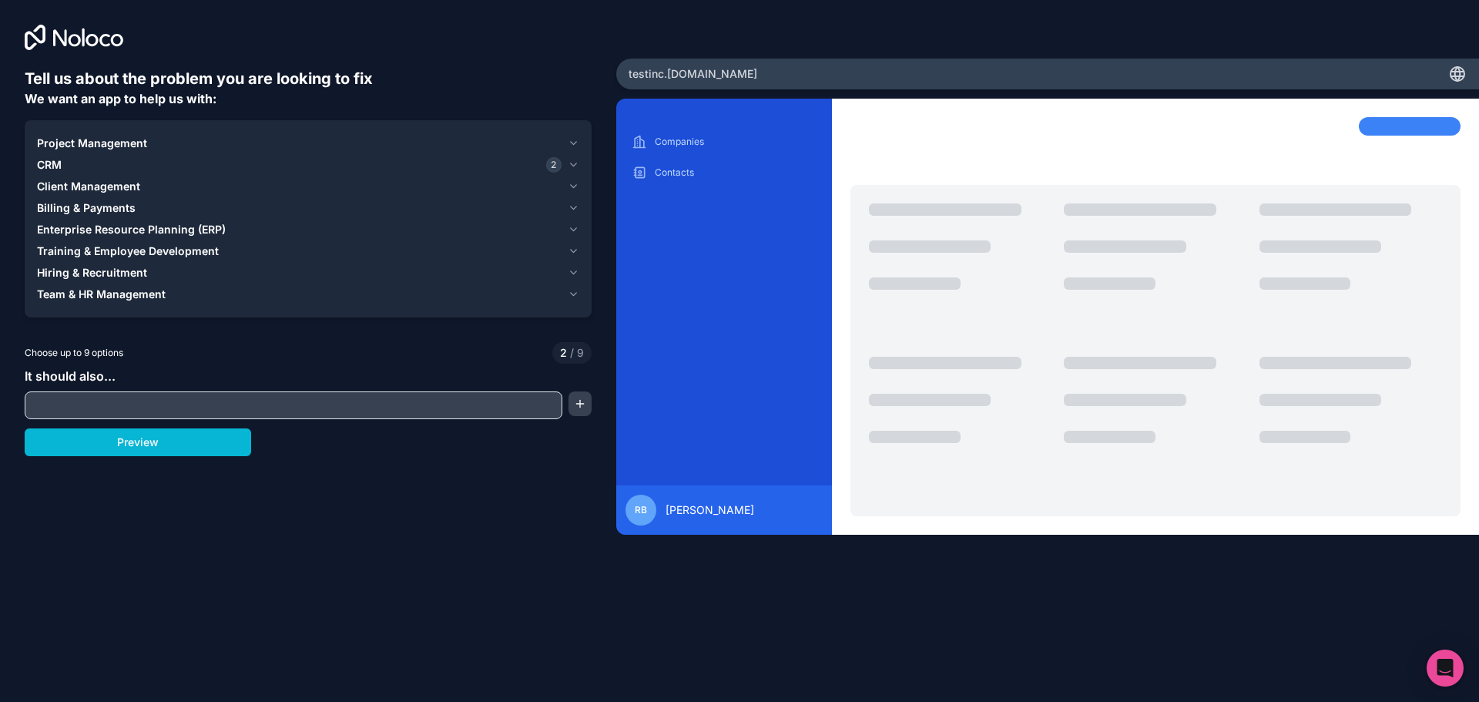
click at [217, 227] on span "Enterprise Resource Planning (ERP)" at bounding box center [131, 229] width 189 height 15
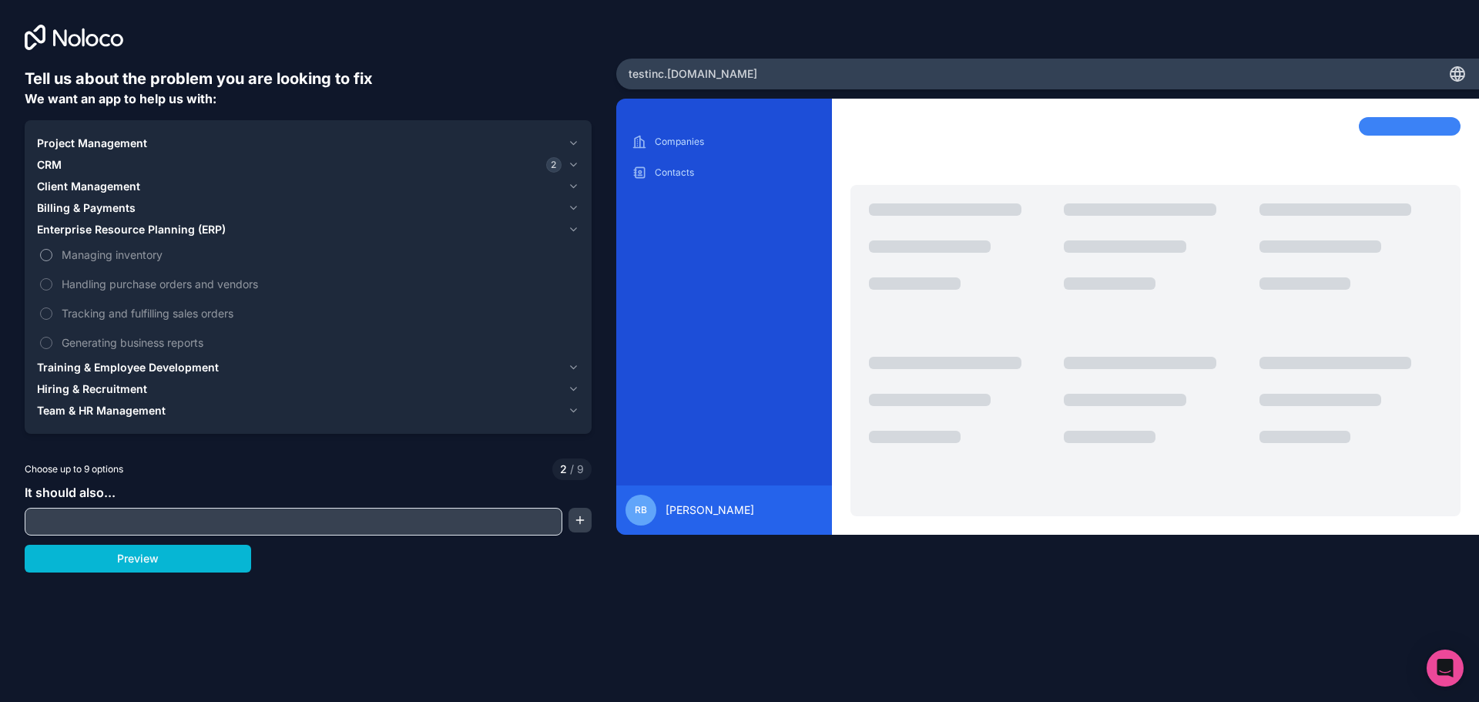
click at [107, 255] on span "Managing inventory" at bounding box center [319, 254] width 514 height 16
click at [52, 255] on button "Managing inventory" at bounding box center [46, 255] width 12 height 12
click at [170, 340] on span "Generating business reports" at bounding box center [319, 342] width 514 height 16
click at [52, 340] on button "Generating business reports" at bounding box center [46, 343] width 12 height 12
click at [159, 364] on span "Training & Employee Development" at bounding box center [128, 367] width 182 height 15
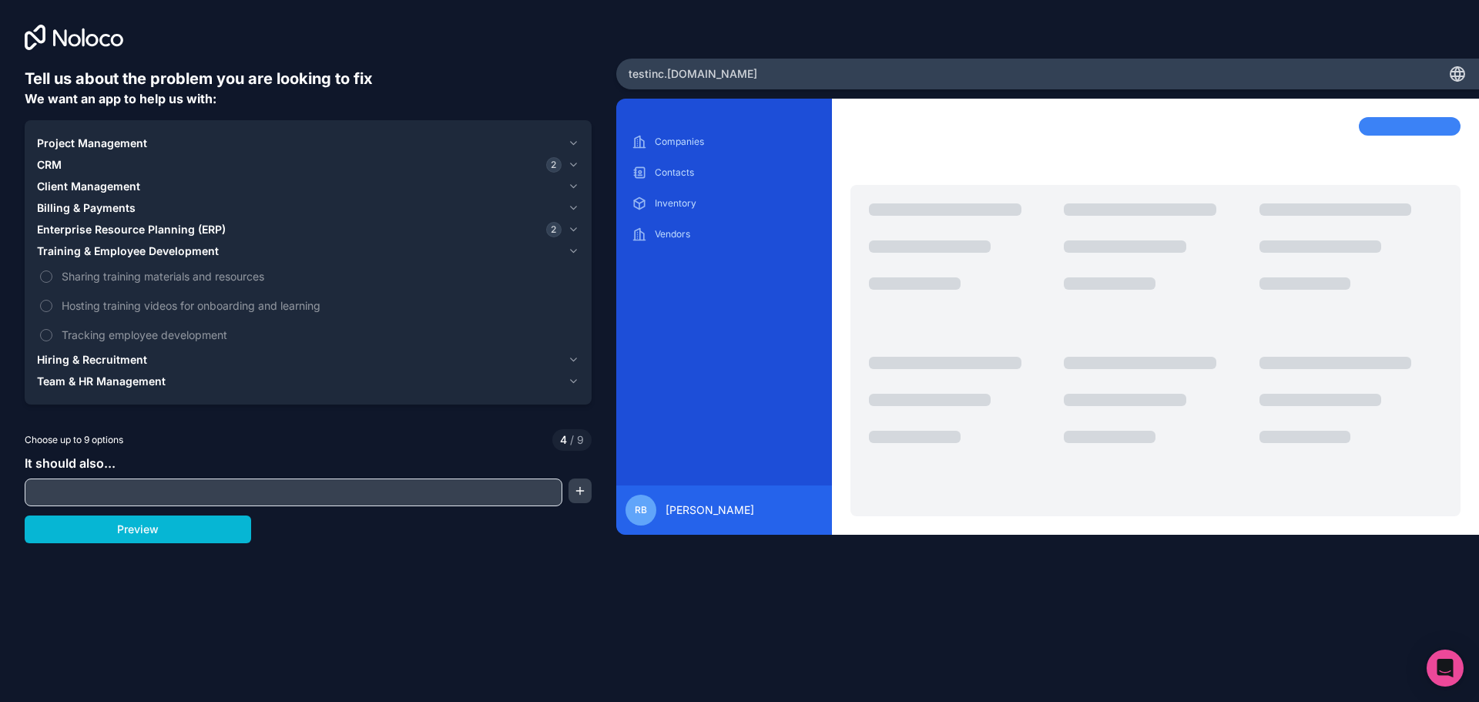
click at [146, 357] on div "Hiring & Recruitment" at bounding box center [299, 359] width 524 height 15
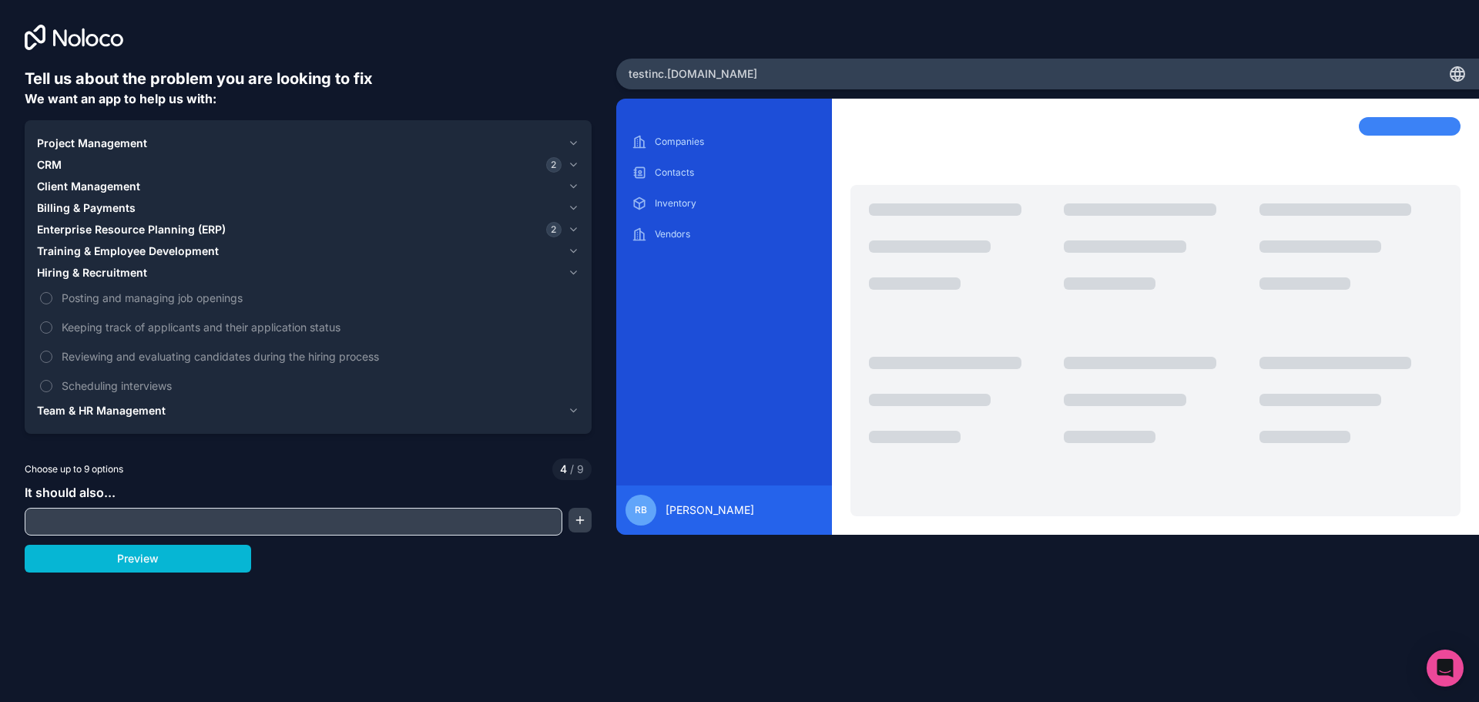
click at [152, 409] on span "Team & HR Management" at bounding box center [101, 410] width 129 height 15
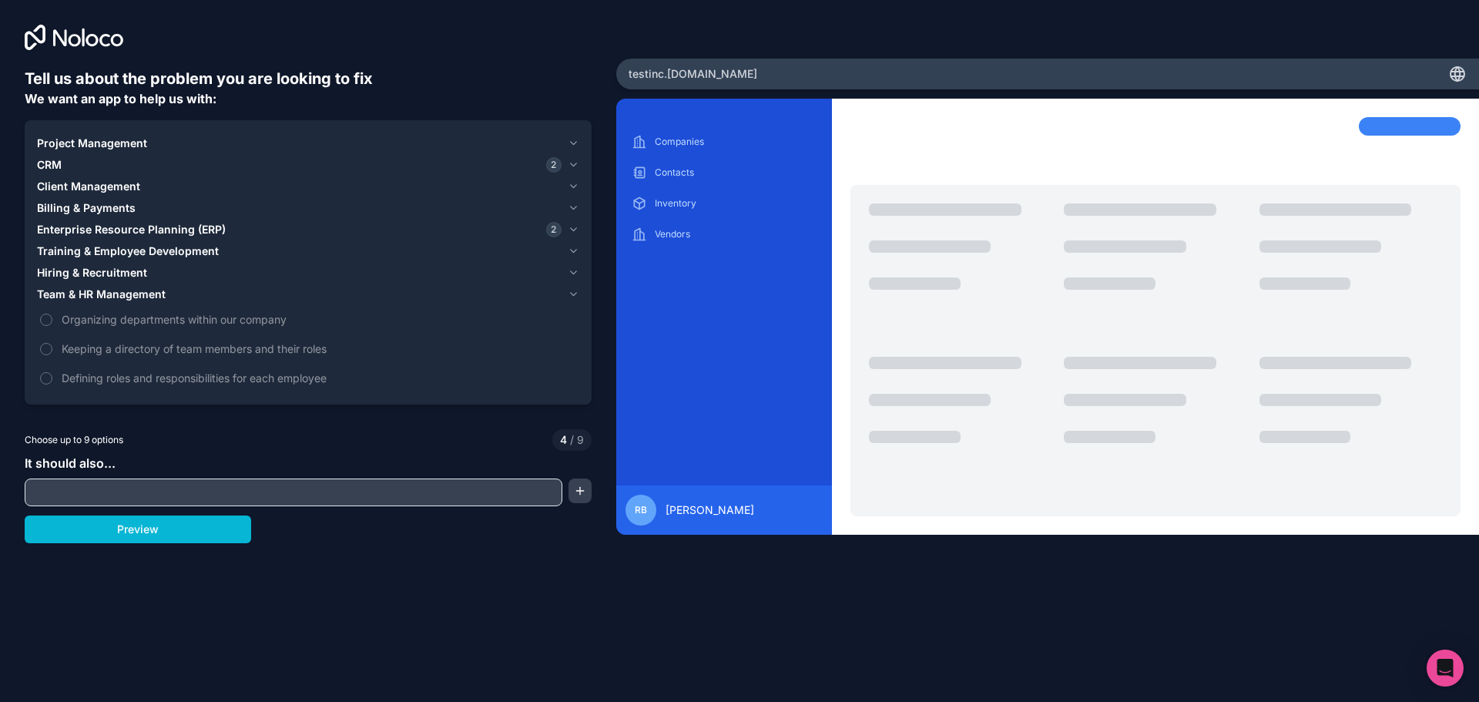
click at [183, 295] on div "Team & HR Management" at bounding box center [299, 293] width 524 height 15
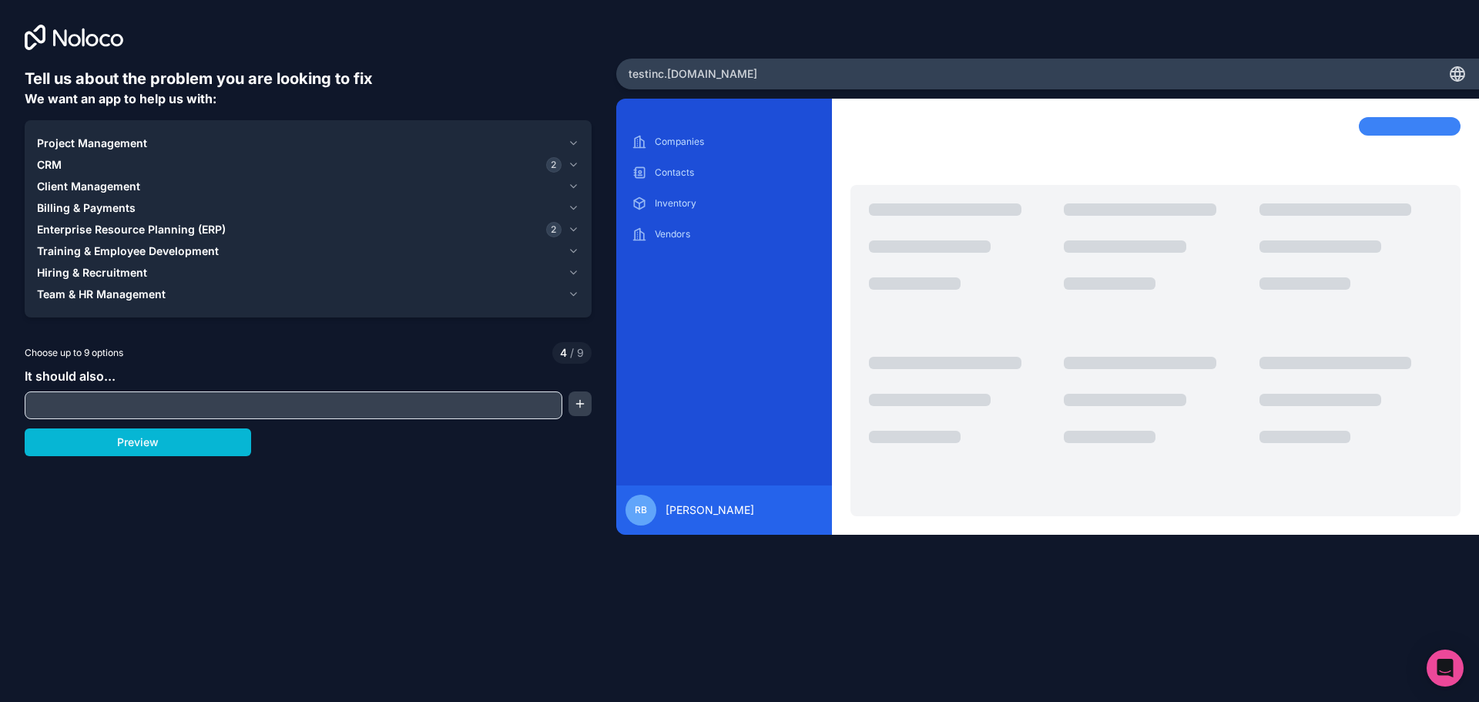
click at [186, 397] on input "text" at bounding box center [293, 405] width 530 height 22
type input "Risk Management"
click at [426, 500] on div "Tell us about the problem you are looking to fix We want an app to help us with…" at bounding box center [308, 314] width 567 height 492
click at [505, 448] on div "Preview" at bounding box center [308, 442] width 567 height 28
click at [566, 406] on div "Risk Management" at bounding box center [308, 405] width 567 height 28
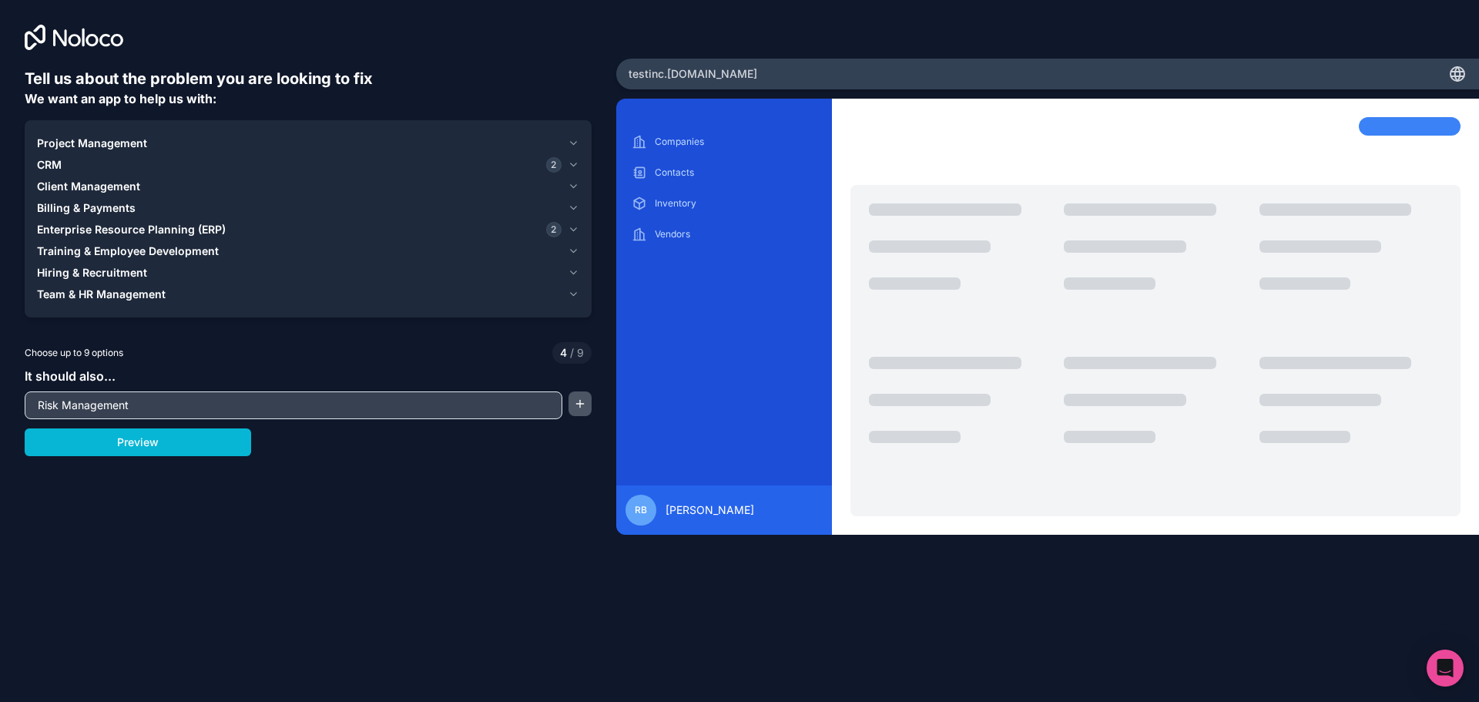
click at [571, 404] on button "button" at bounding box center [579, 403] width 23 height 25
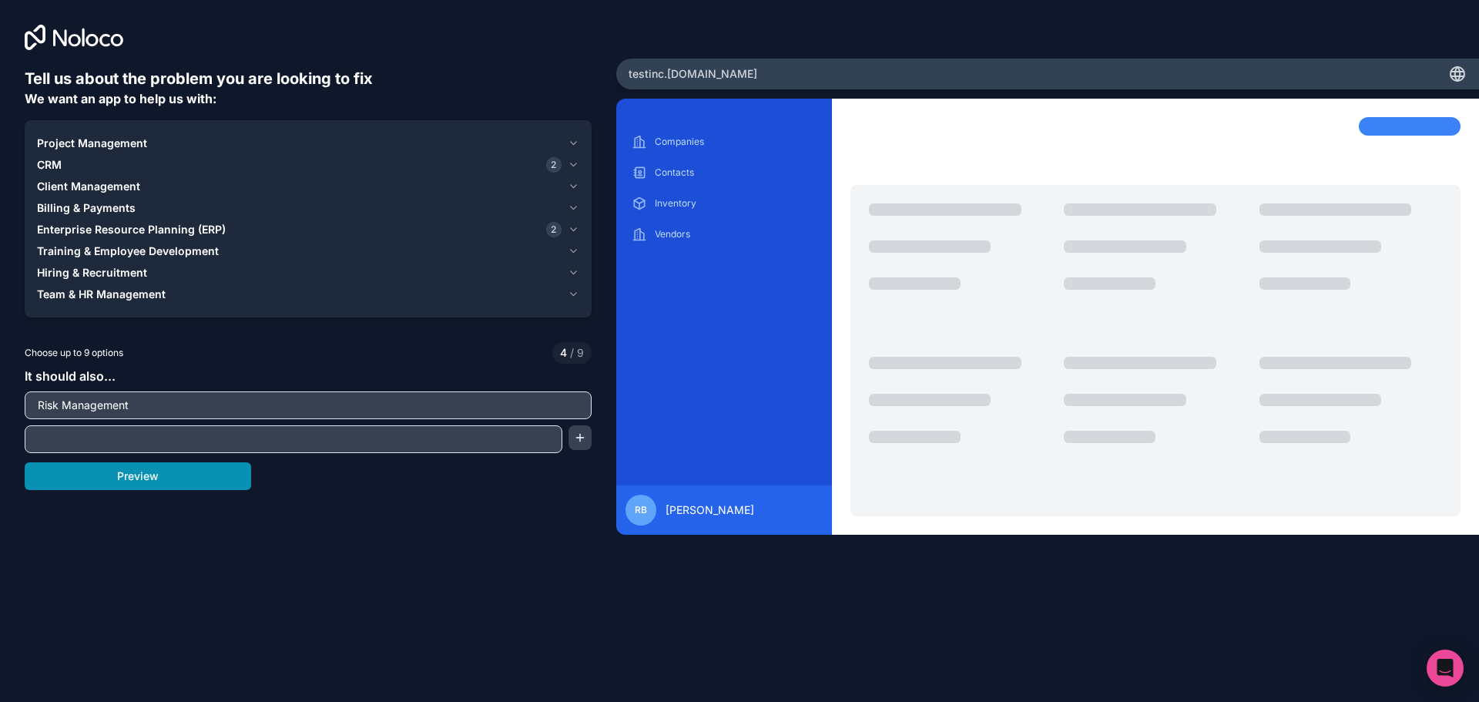
click at [169, 476] on button "Preview" at bounding box center [138, 476] width 226 height 28
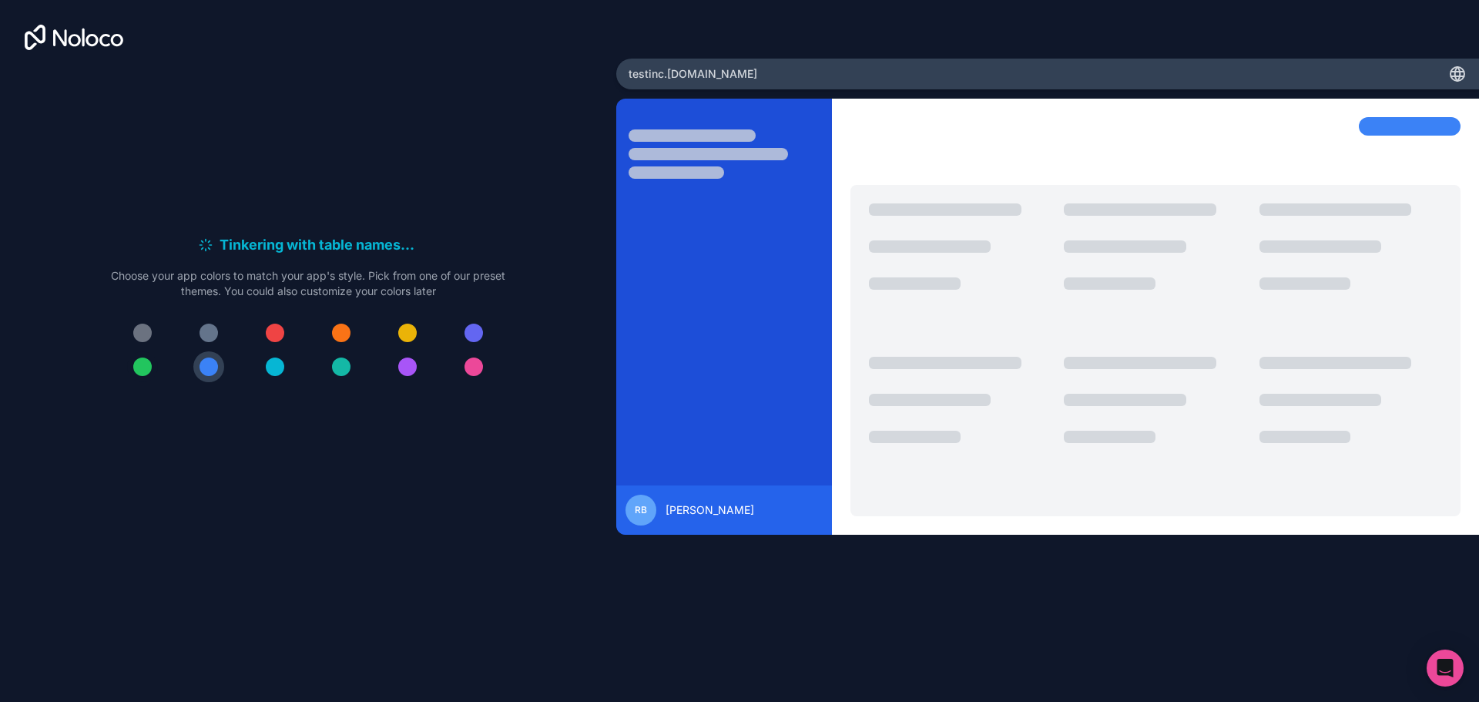
click at [146, 365] on div at bounding box center [142, 366] width 18 height 18
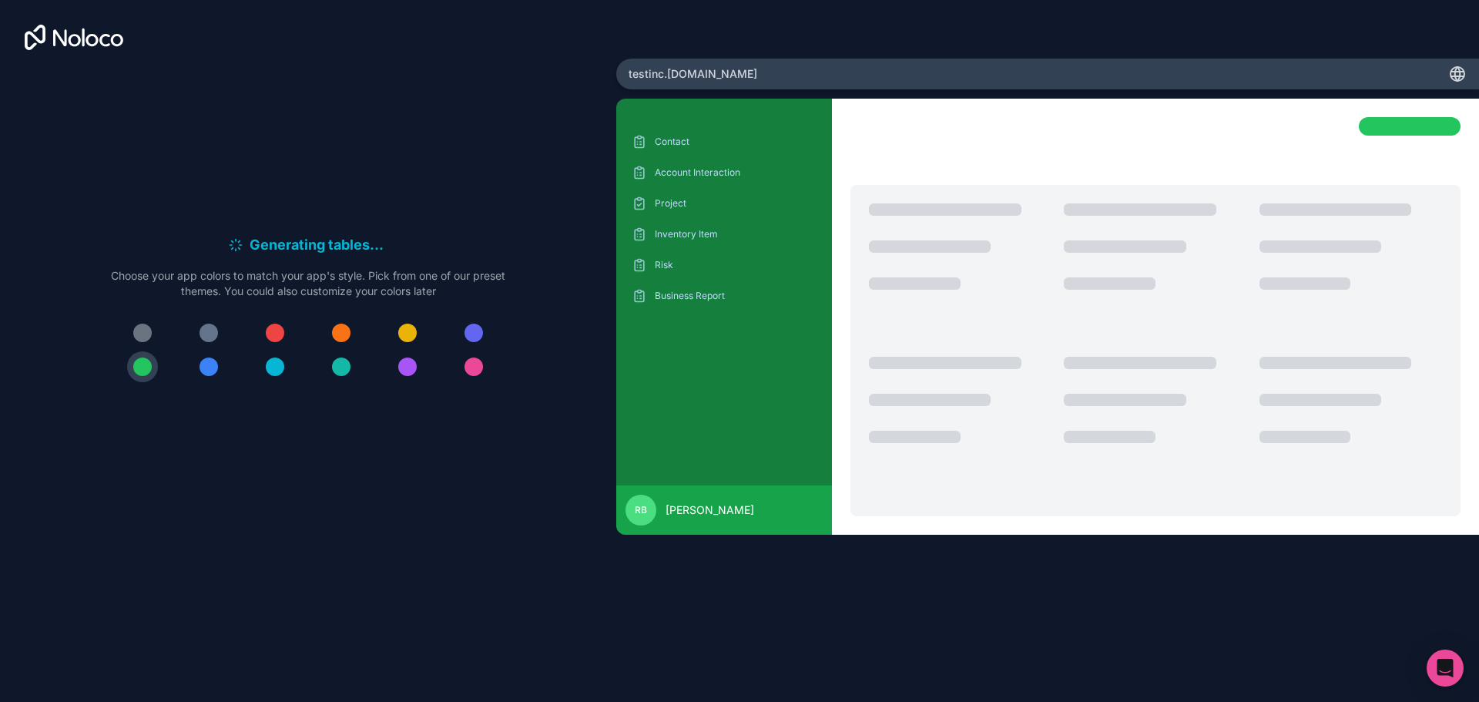
click at [139, 328] on div at bounding box center [142, 332] width 18 height 18
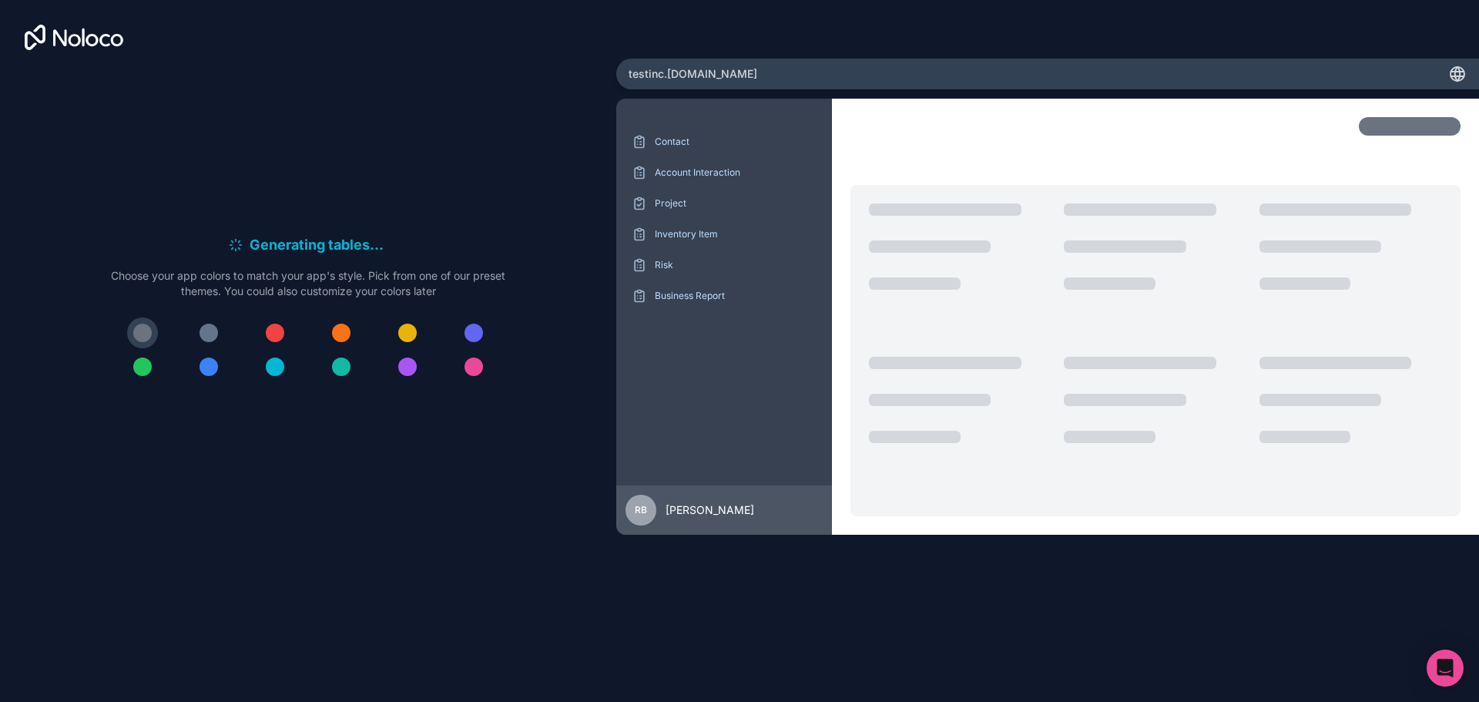
click at [206, 330] on div at bounding box center [208, 332] width 18 height 18
click at [123, 323] on div at bounding box center [308, 349] width 394 height 65
click at [149, 325] on button at bounding box center [142, 332] width 31 height 31
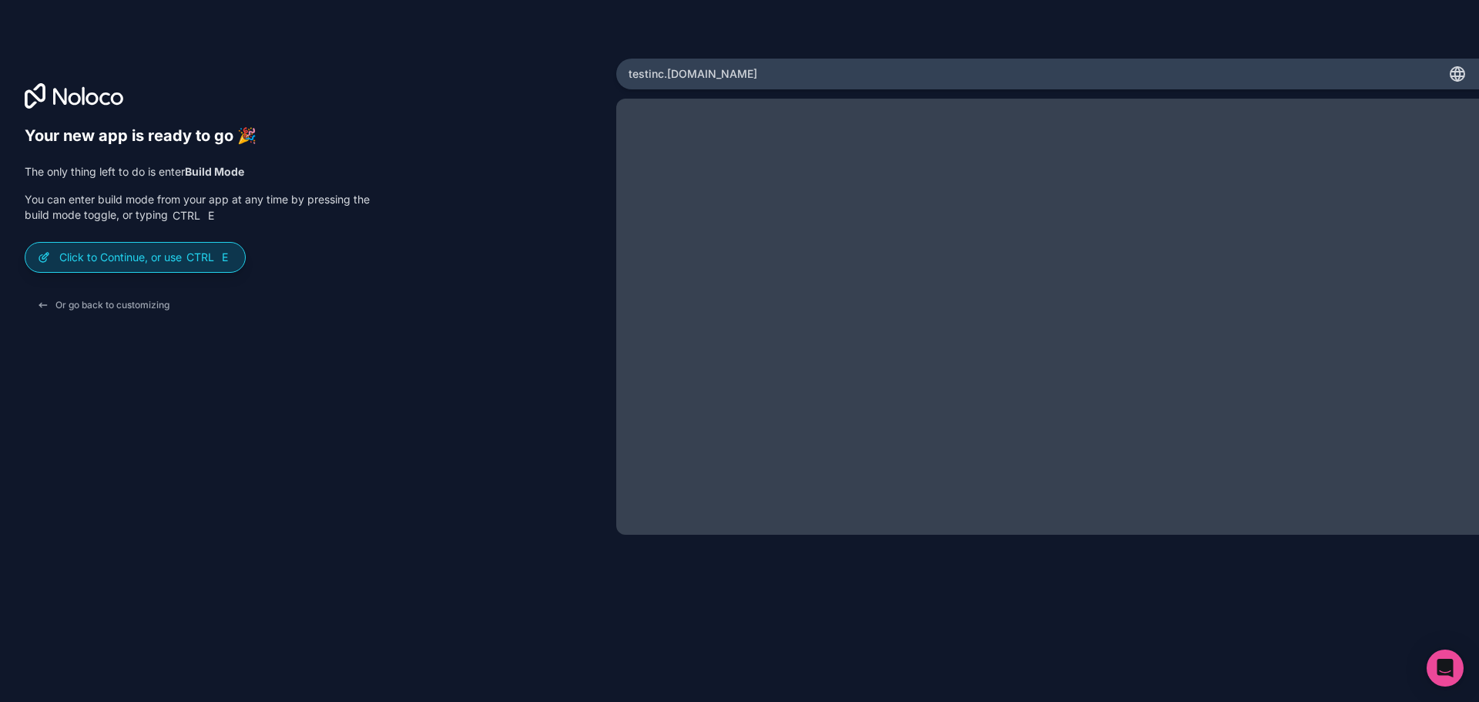
click at [185, 253] on p "Click to Continue, or use Ctrl E" at bounding box center [145, 257] width 173 height 15
